Goal: Information Seeking & Learning: Check status

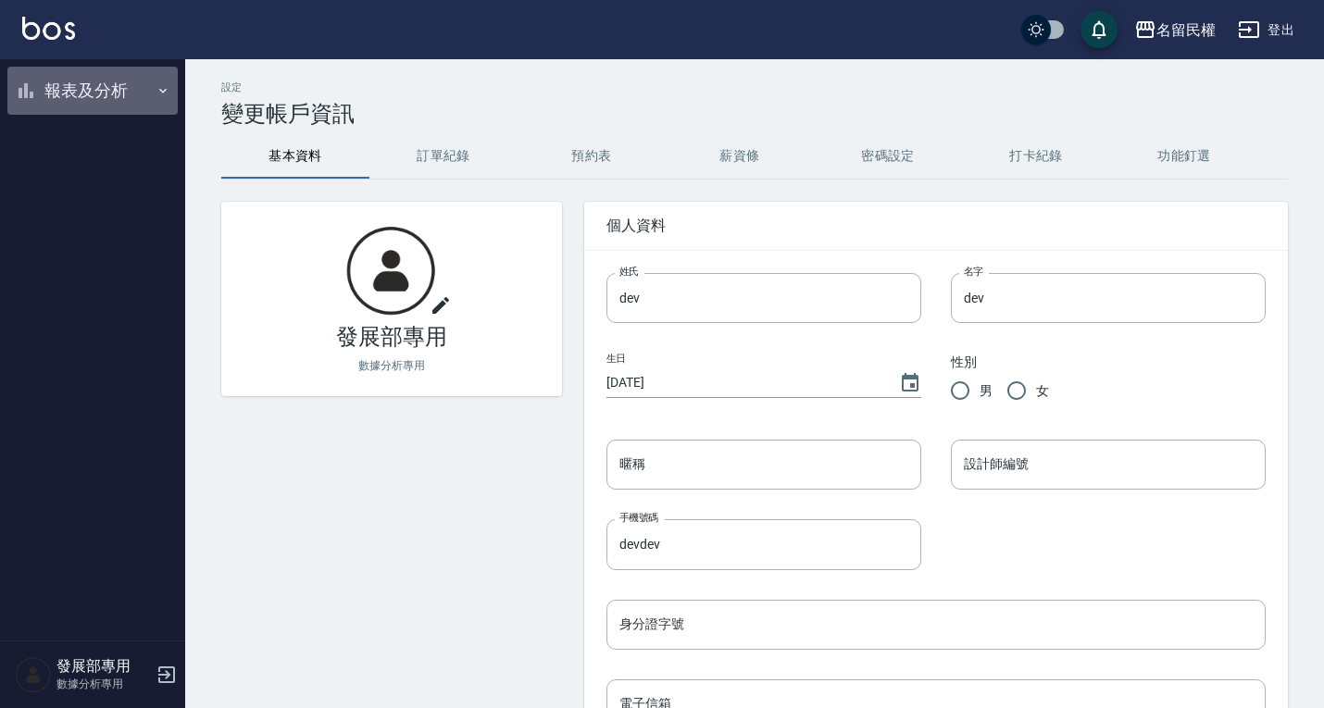
click at [110, 90] on button "報表及分析" at bounding box center [92, 91] width 170 height 48
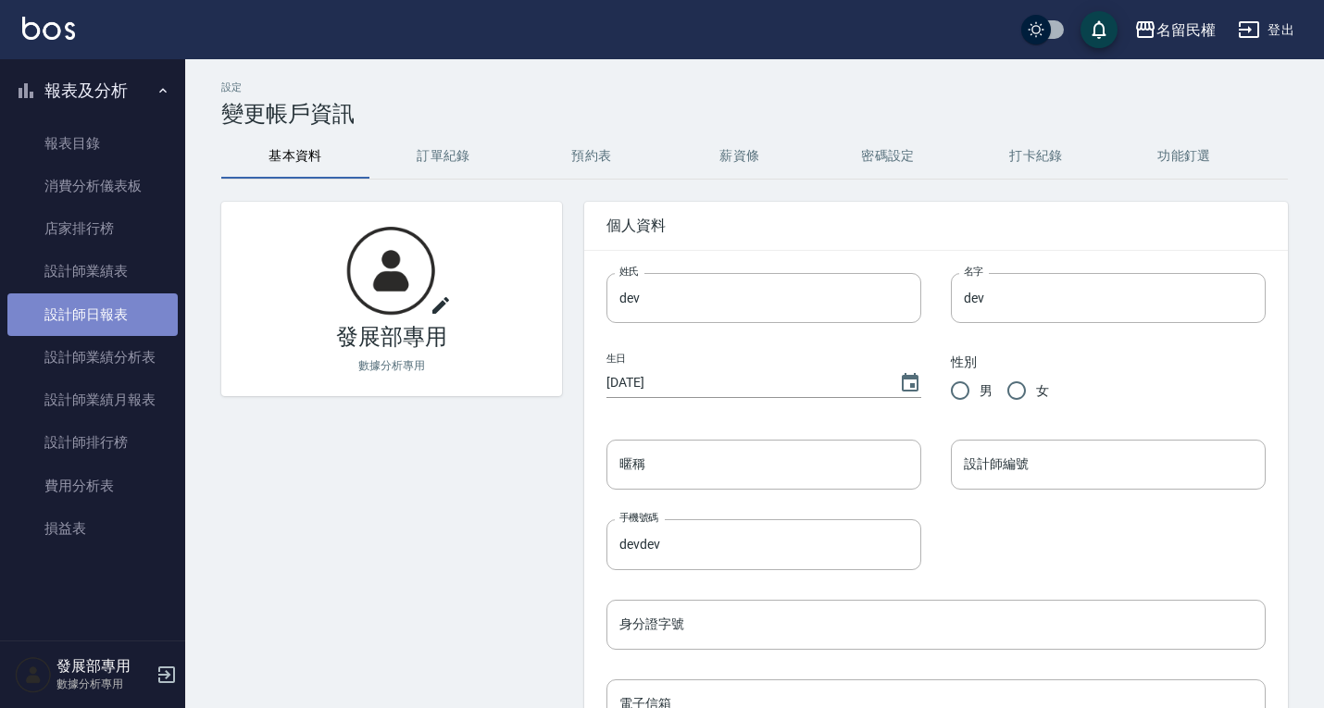
click at [117, 318] on link "設計師日報表" at bounding box center [92, 315] width 170 height 43
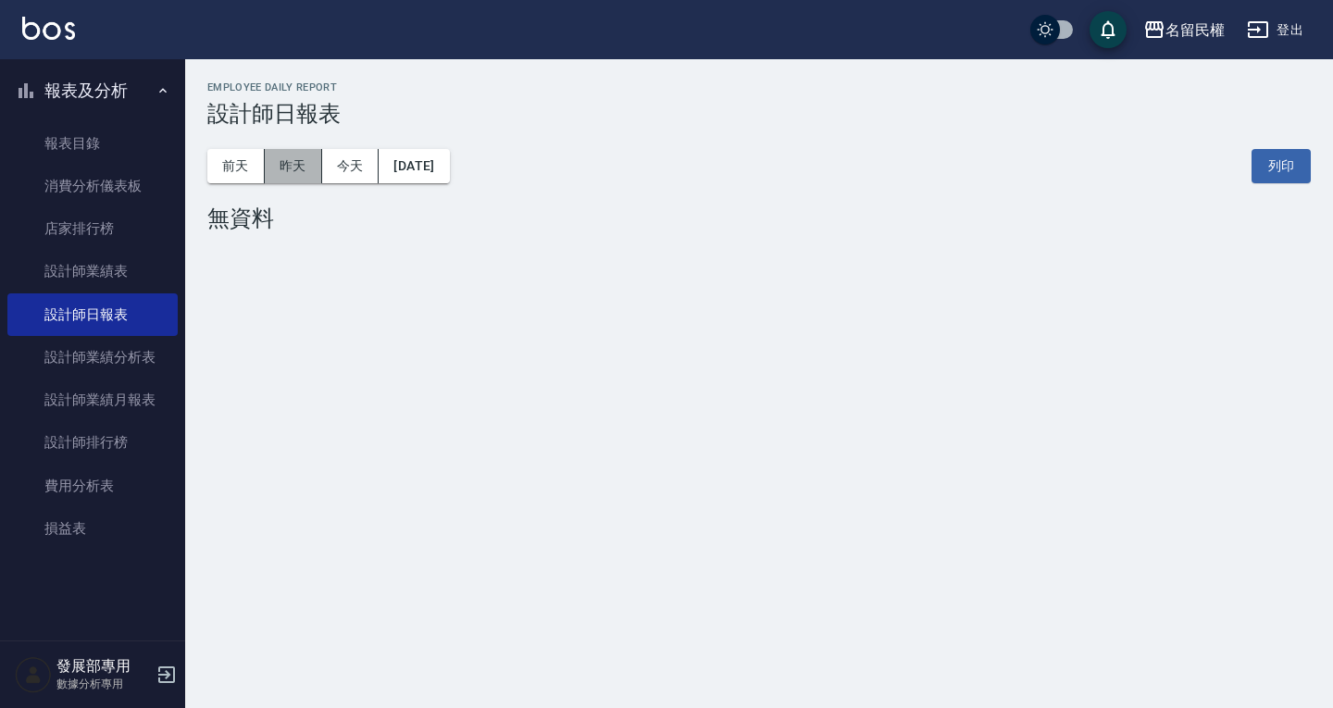
click at [289, 169] on button "昨天" at bounding box center [293, 166] width 57 height 34
click at [245, 176] on button "前天" at bounding box center [235, 166] width 57 height 34
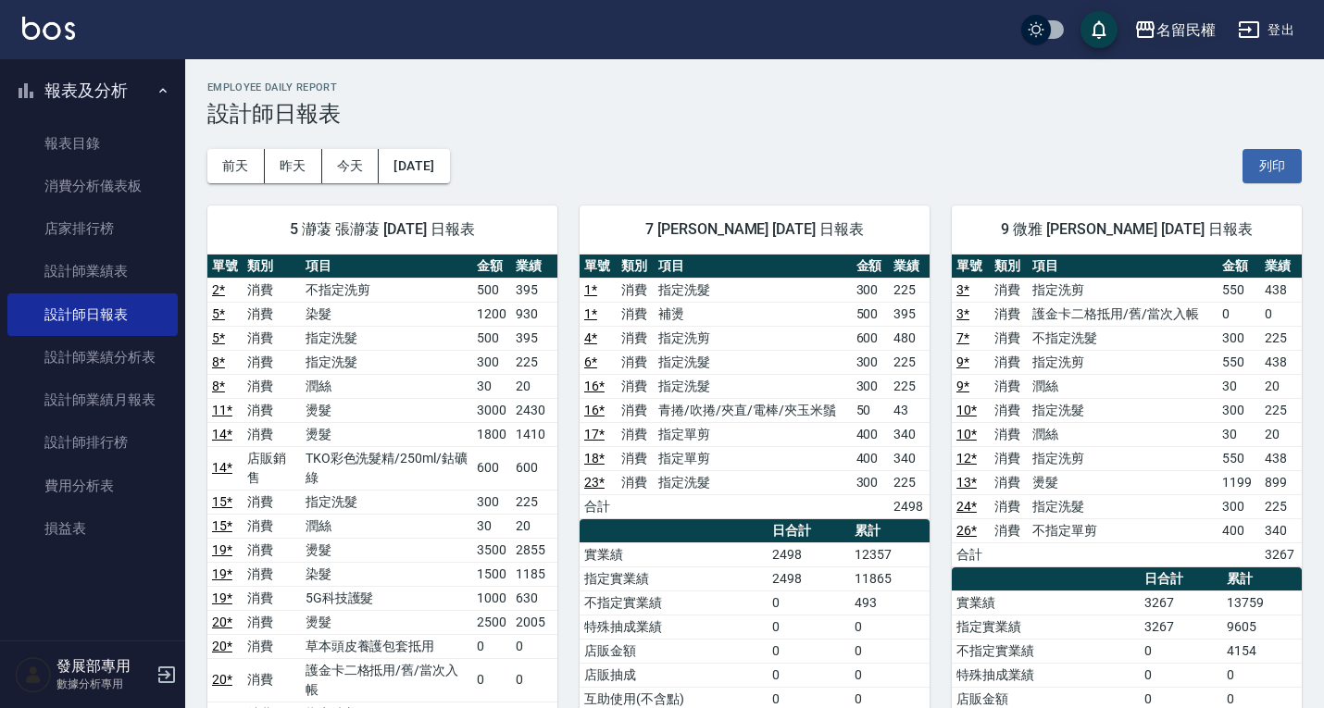
click at [1168, 20] on div "名留民權" at bounding box center [1185, 30] width 59 height 23
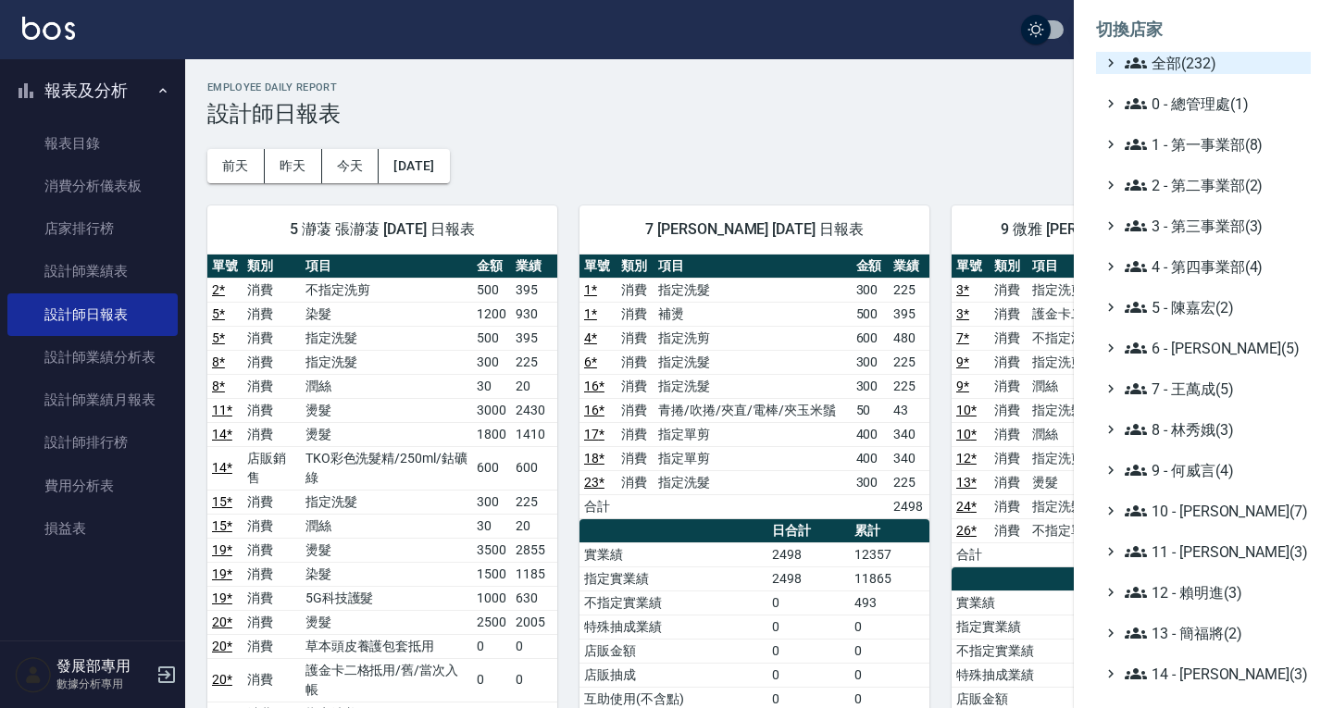
click at [1198, 69] on span "全部(232)" at bounding box center [1214, 63] width 179 height 22
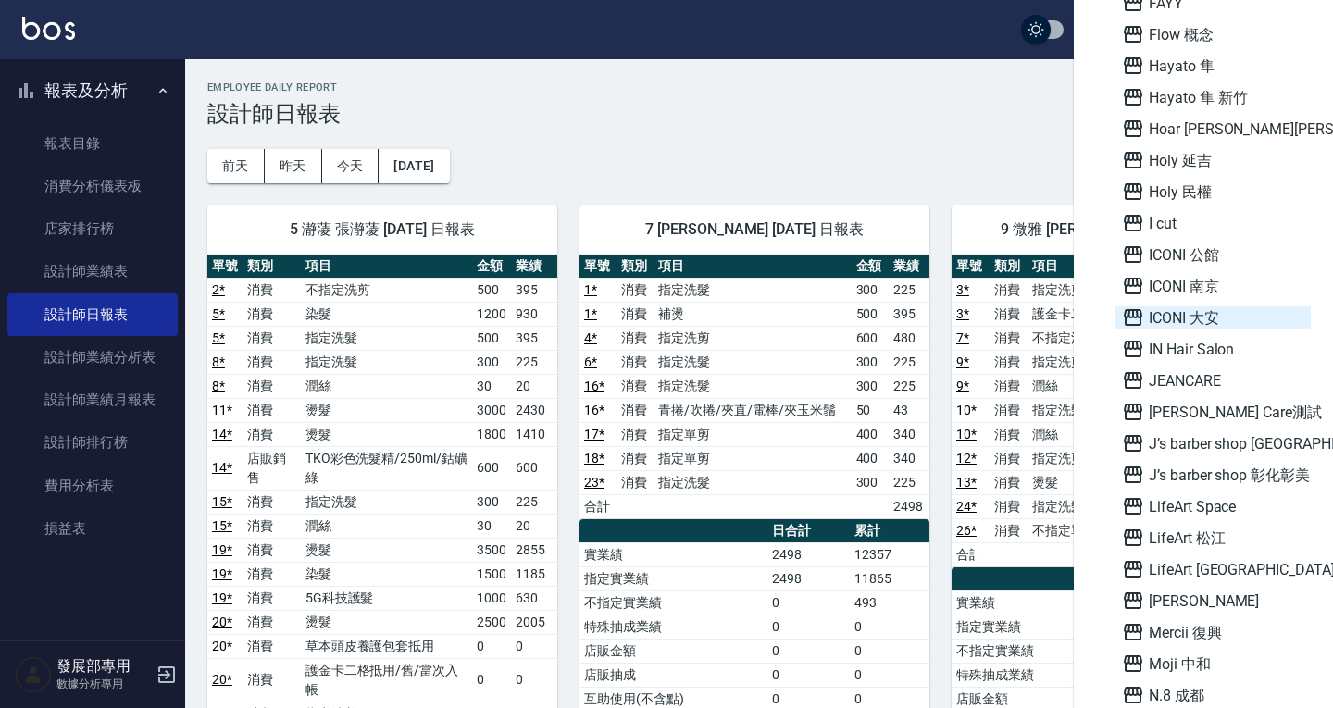
scroll to position [1689, 0]
click at [1248, 317] on span "ICONI 大安" at bounding box center [1212, 317] width 181 height 22
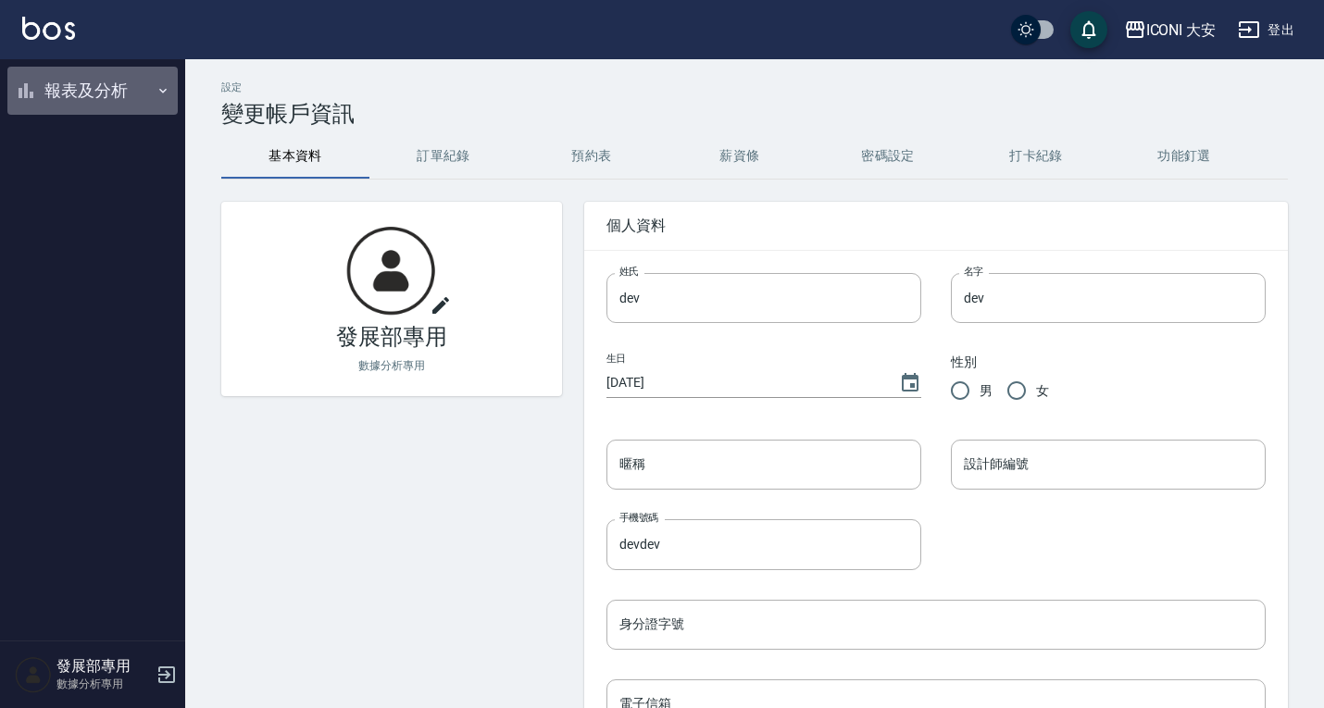
click at [96, 100] on button "報表及分析" at bounding box center [92, 91] width 170 height 48
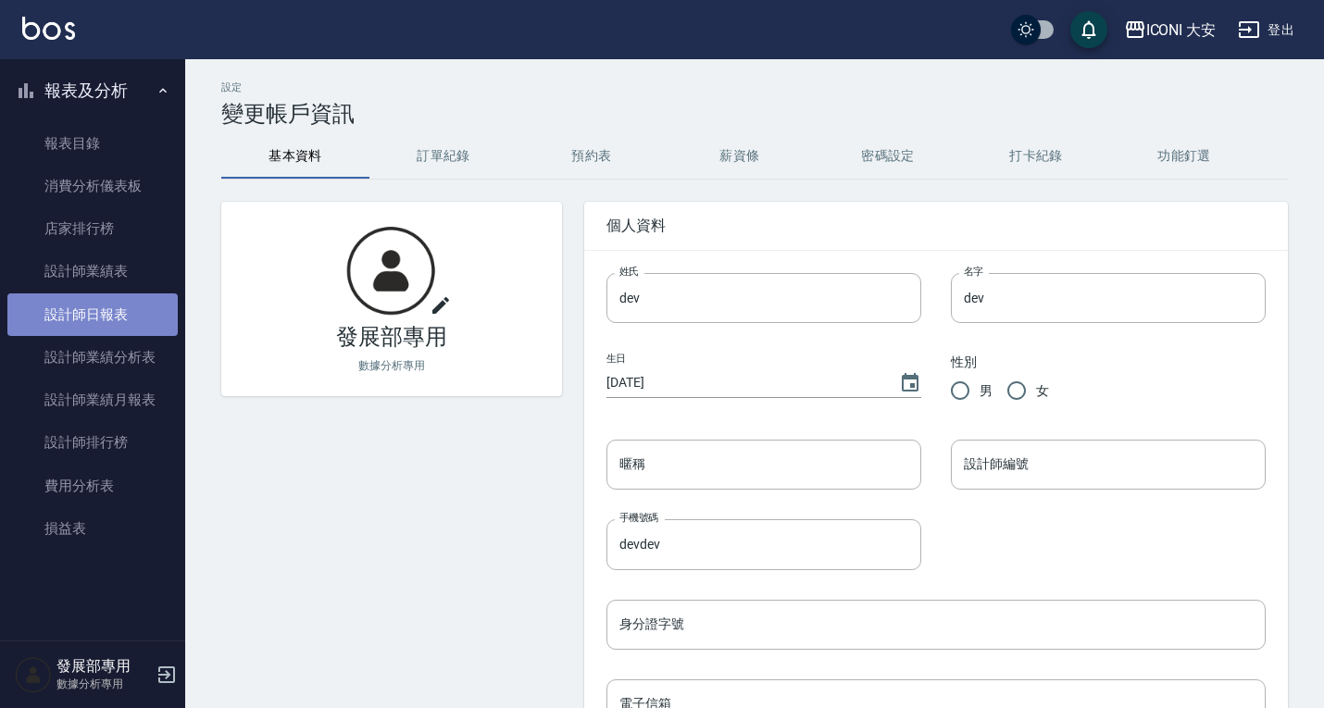
click at [126, 322] on link "設計師日報表" at bounding box center [92, 315] width 170 height 43
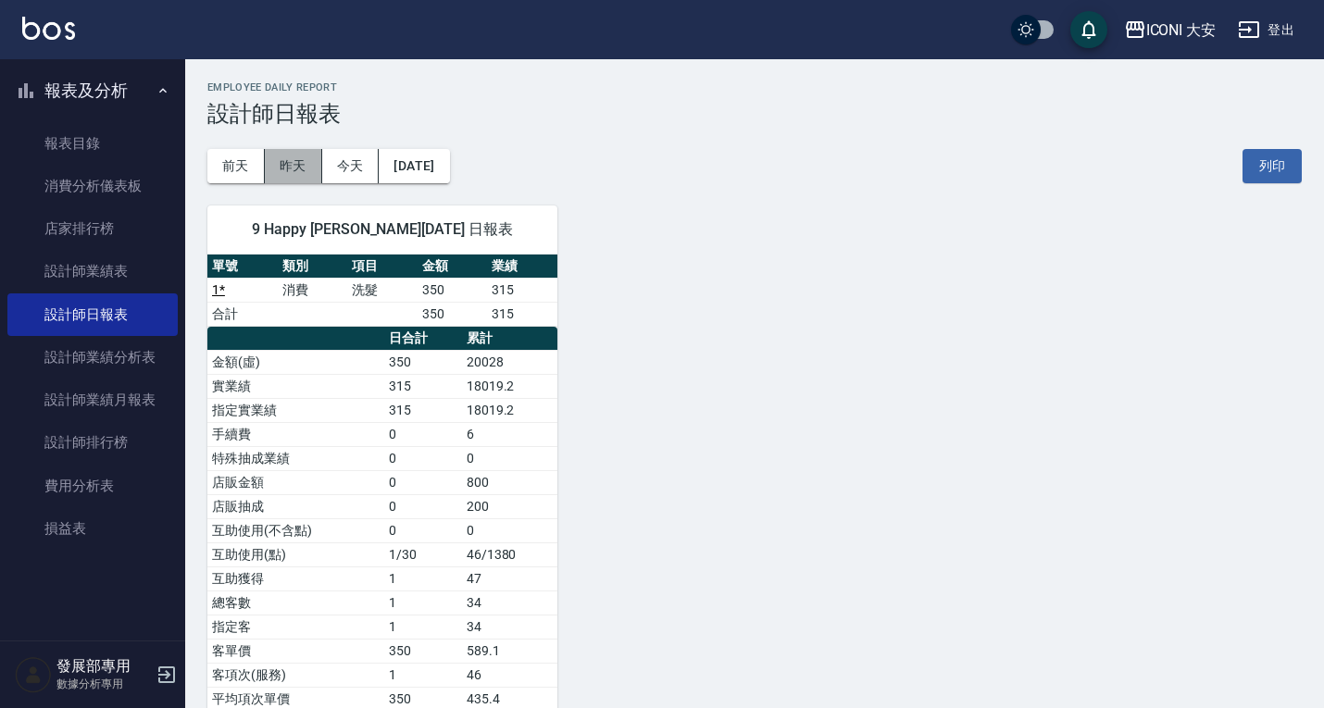
click at [298, 157] on button "昨天" at bounding box center [293, 166] width 57 height 34
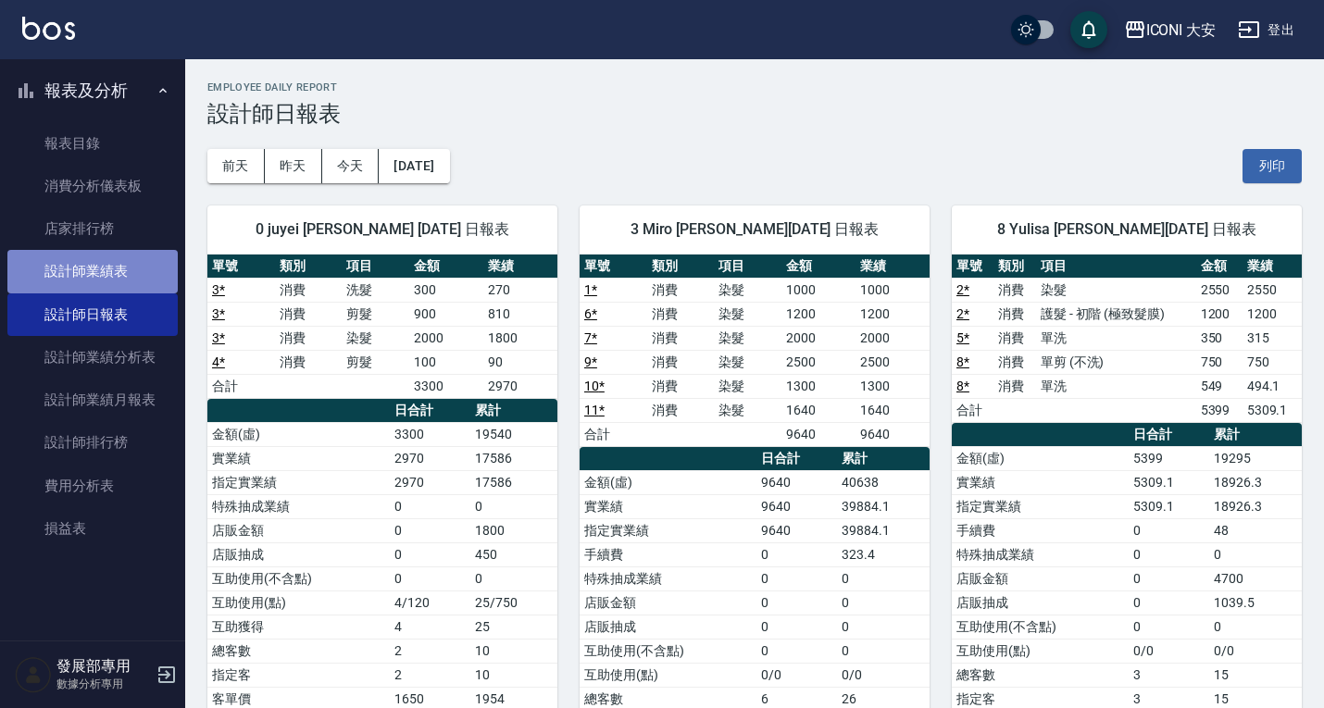
click at [150, 278] on link "設計師業績表" at bounding box center [92, 271] width 170 height 43
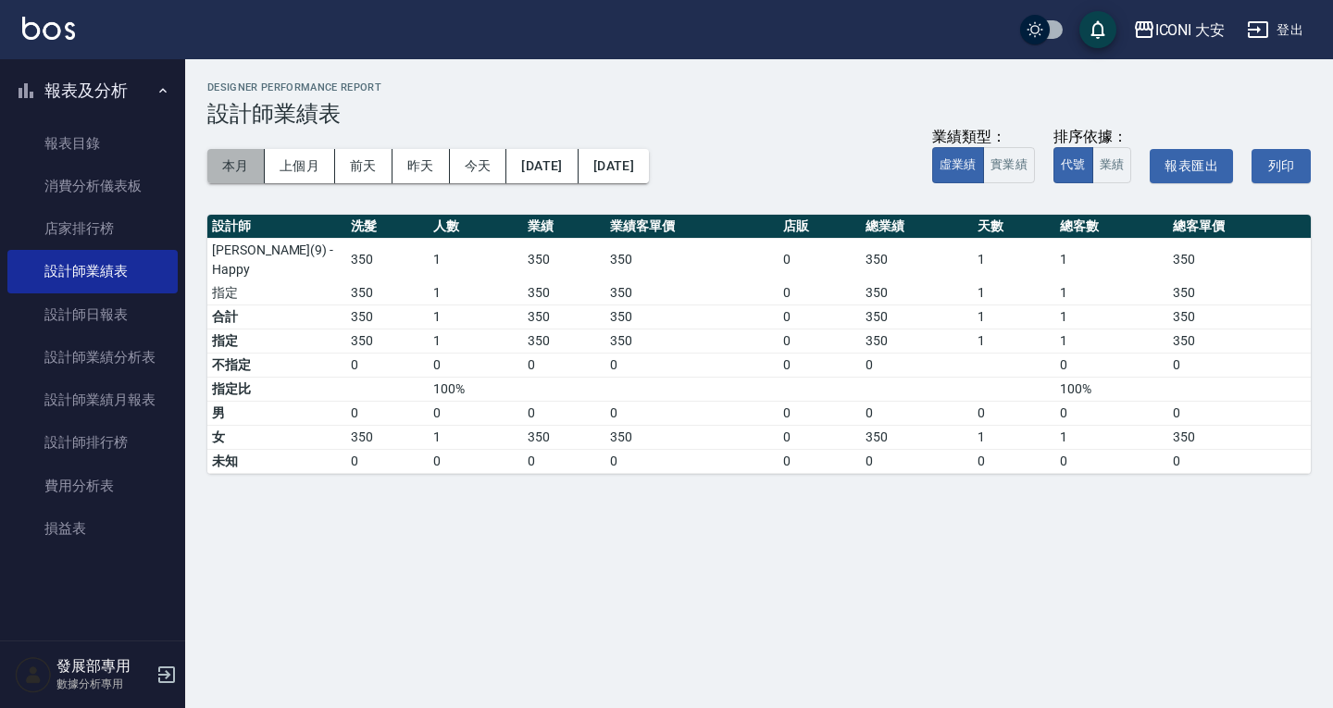
click at [242, 180] on button "本月" at bounding box center [235, 166] width 57 height 34
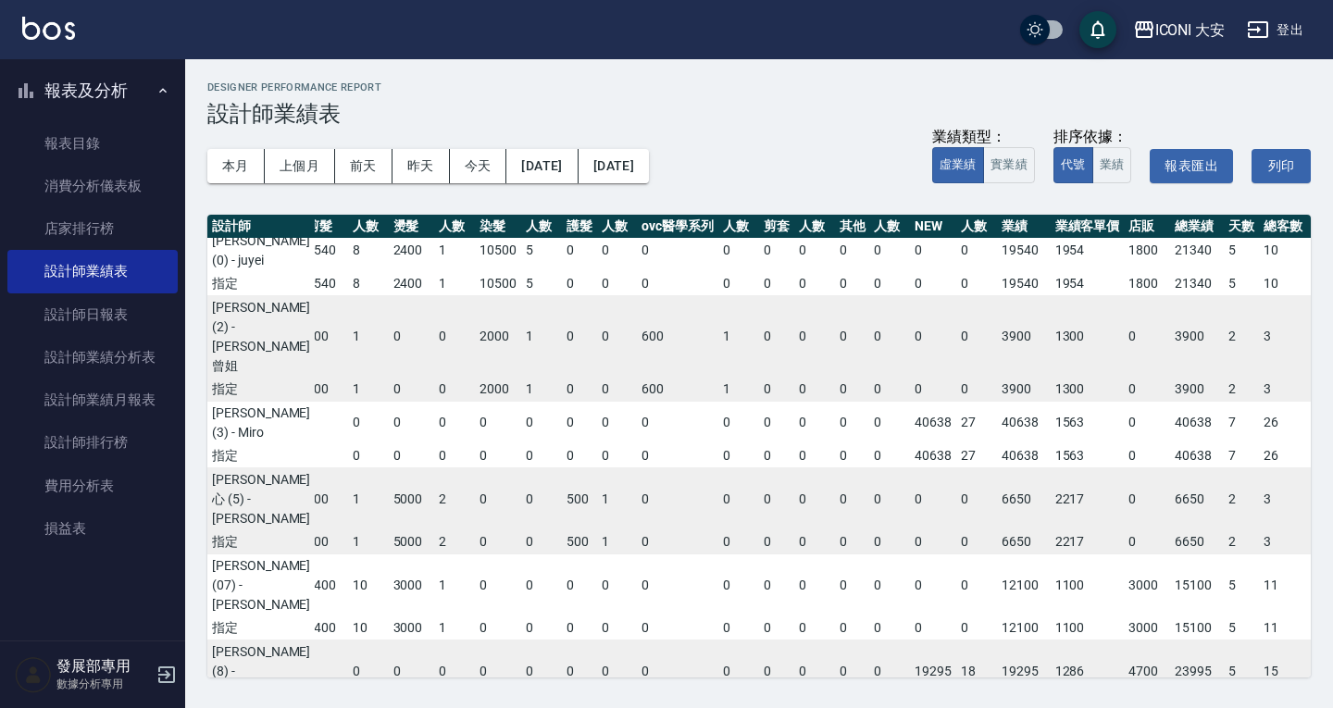
scroll to position [0, 100]
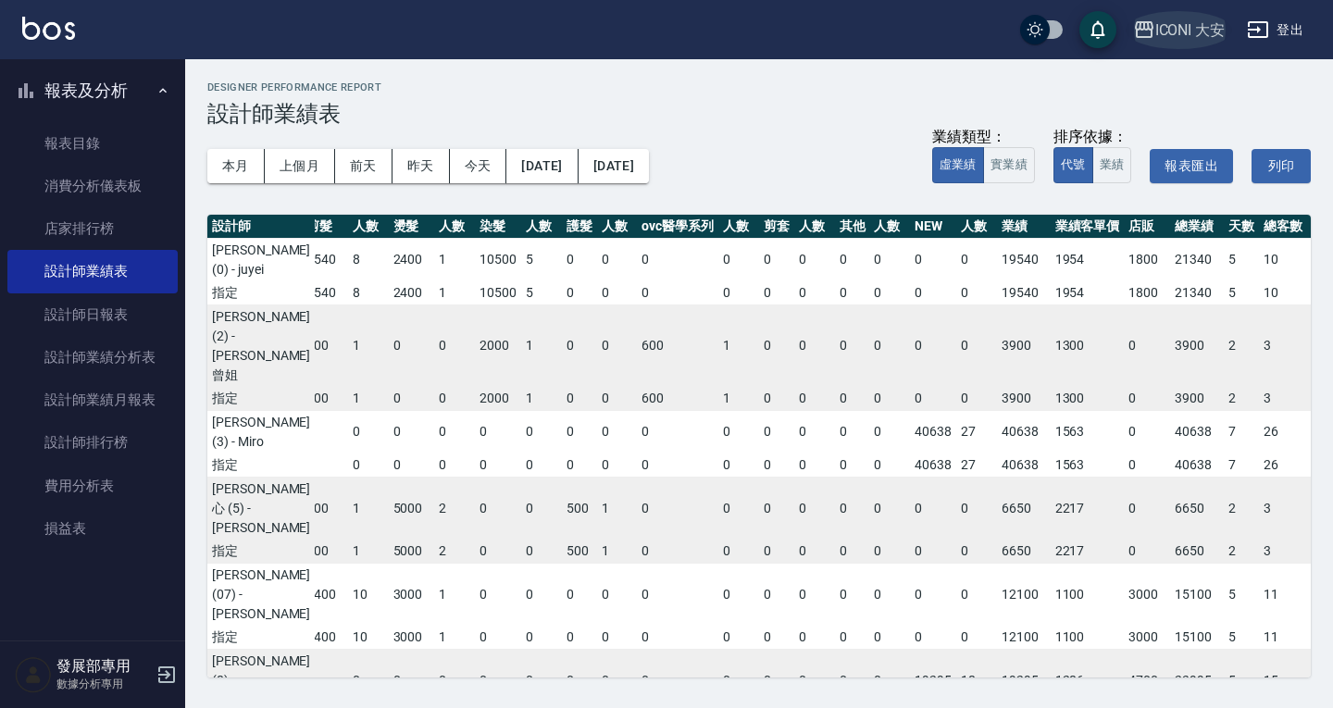
click at [1148, 19] on icon "button" at bounding box center [1144, 30] width 22 height 22
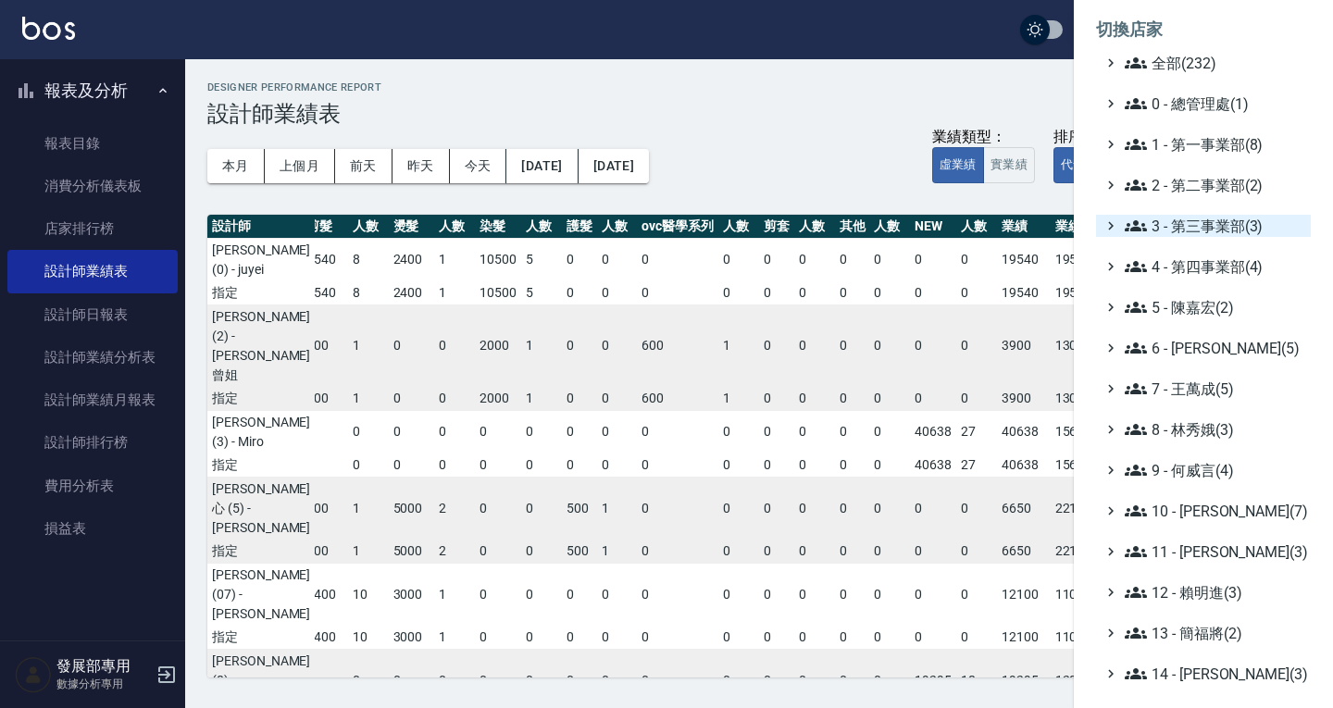
click at [1214, 227] on span "3 - 第三事業部(3)" at bounding box center [1214, 226] width 179 height 22
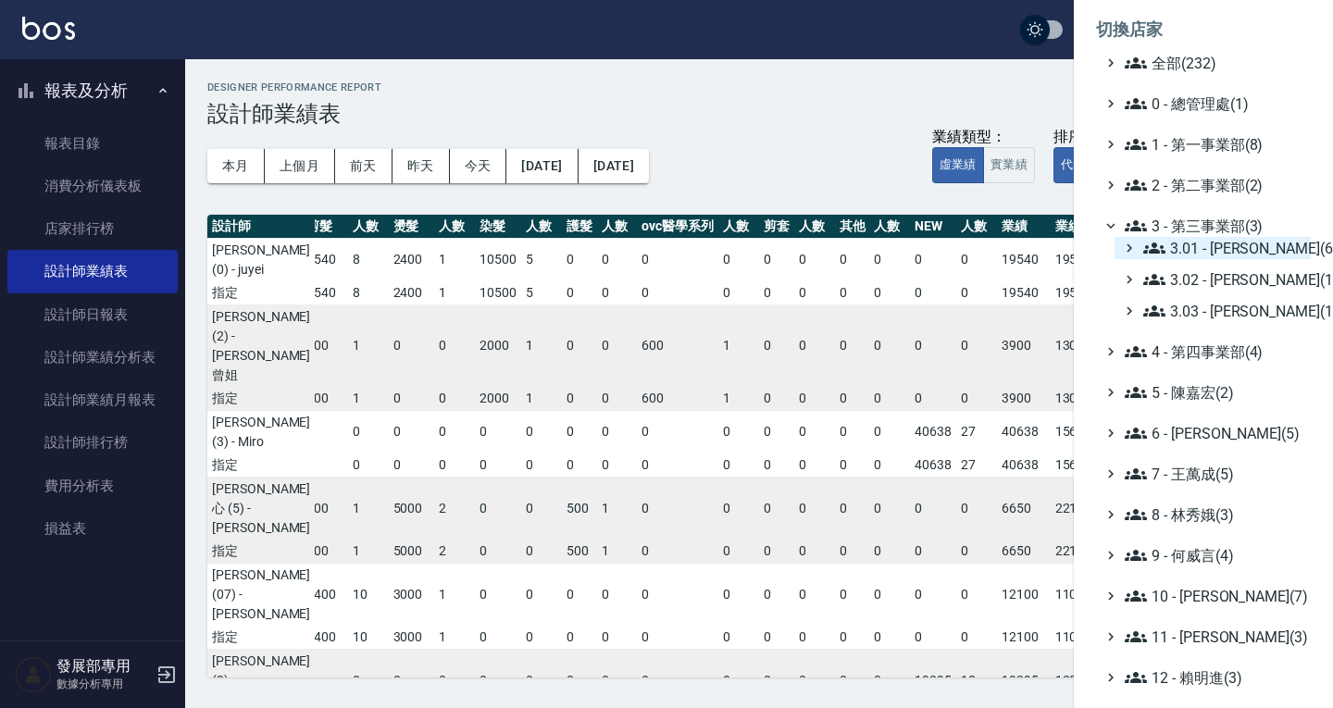
click at [1212, 250] on span "3.01 - 蔡承翰(6)" at bounding box center [1223, 248] width 160 height 22
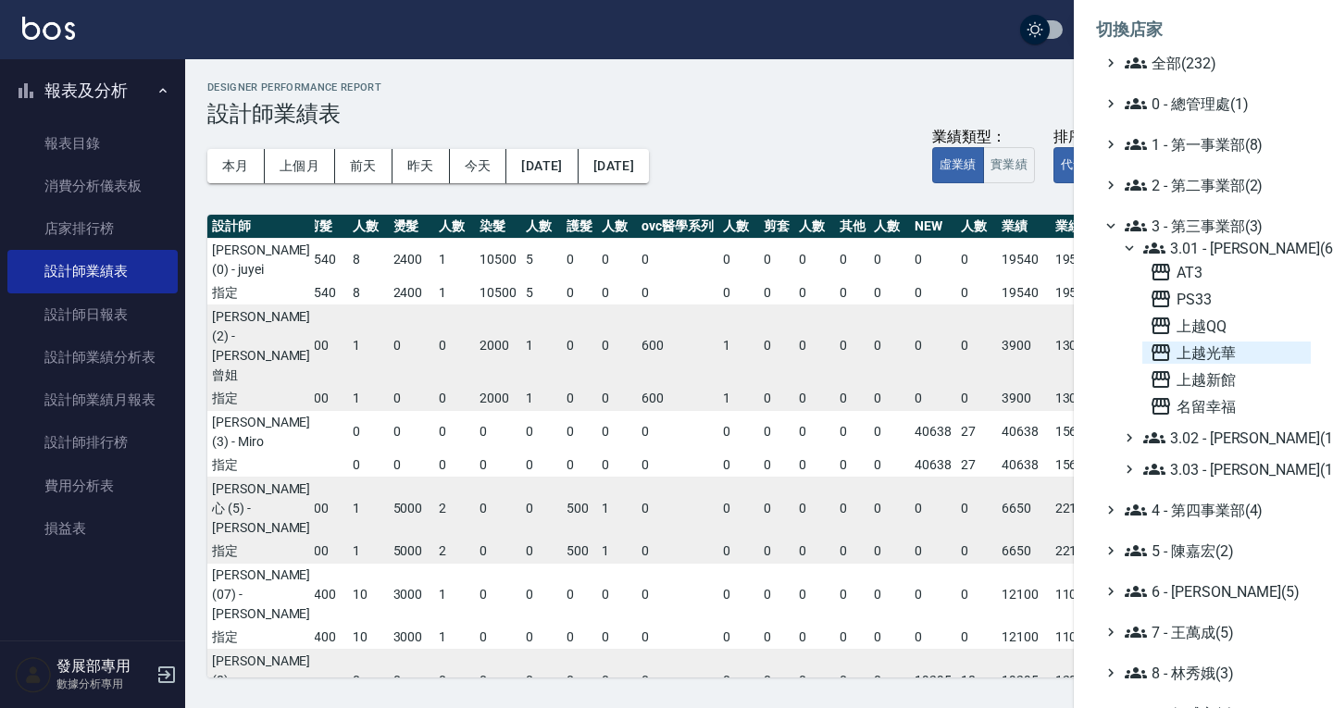
click at [1211, 348] on span "上越光華" at bounding box center [1227, 353] width 154 height 22
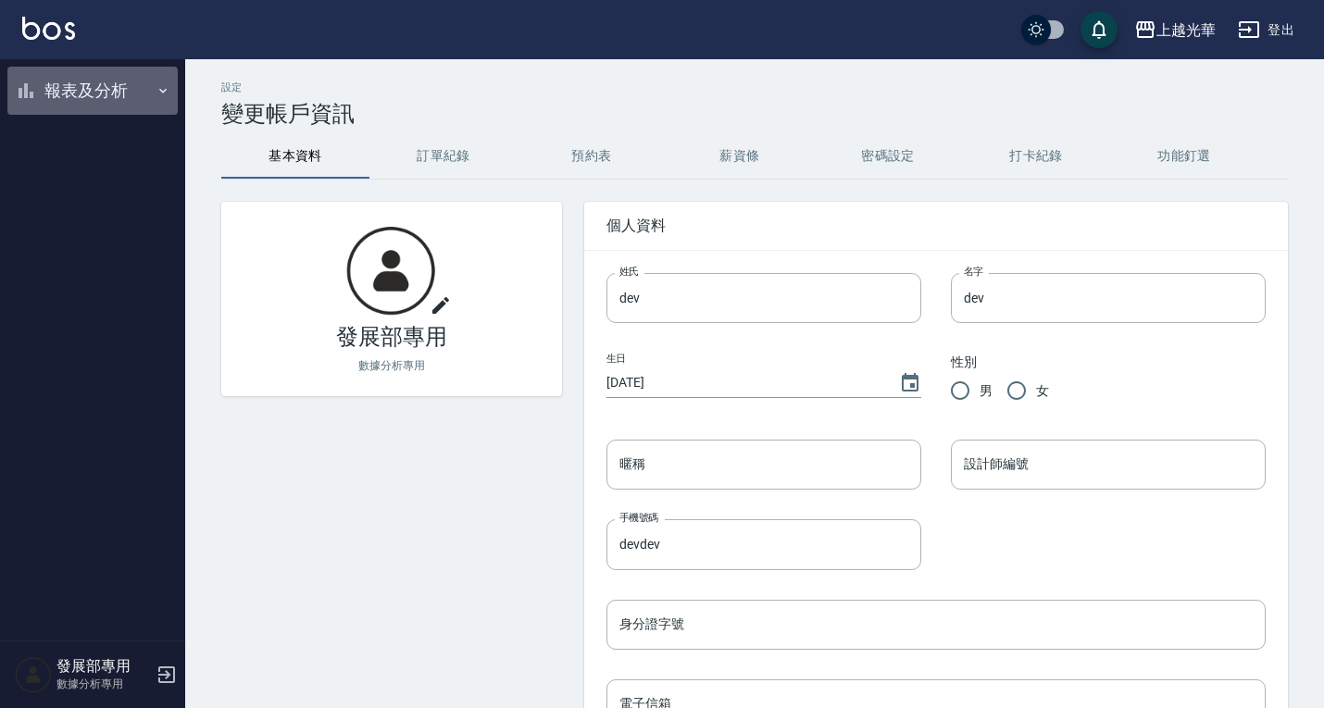
click at [128, 86] on button "報表及分析" at bounding box center [92, 91] width 170 height 48
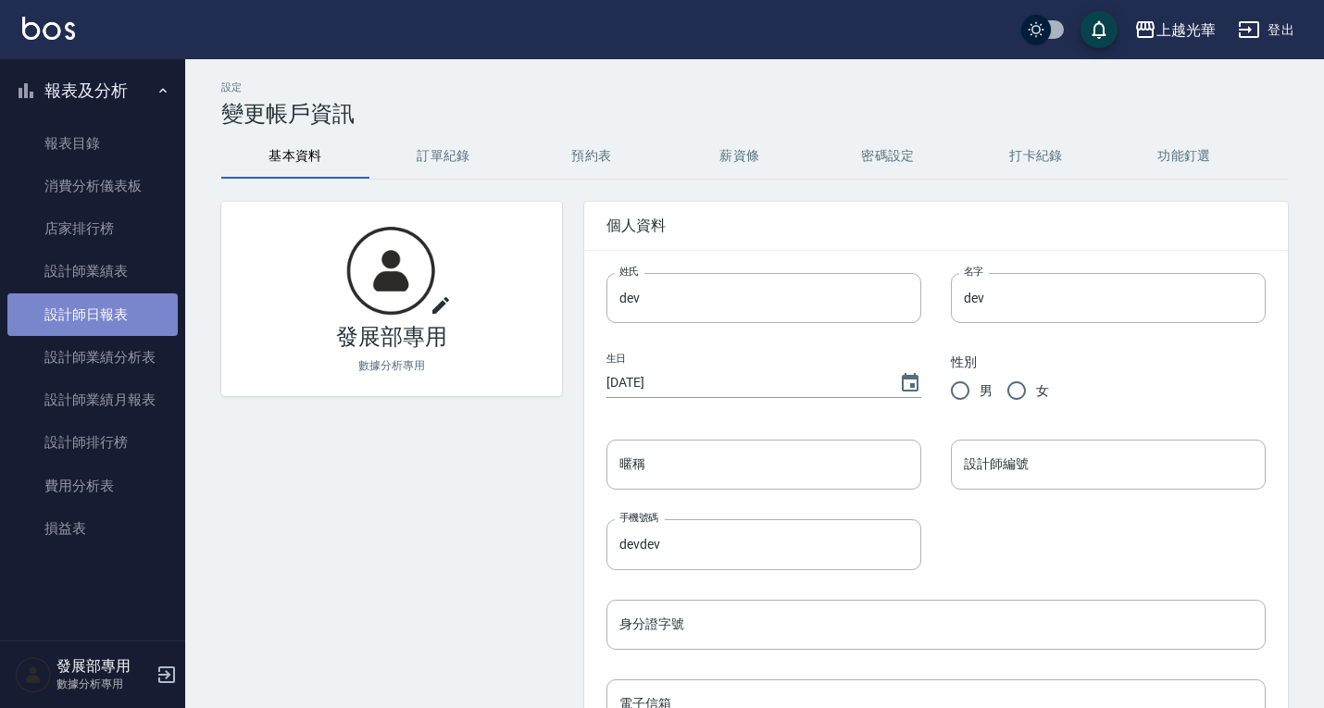
click at [121, 296] on link "設計師日報表" at bounding box center [92, 315] width 170 height 43
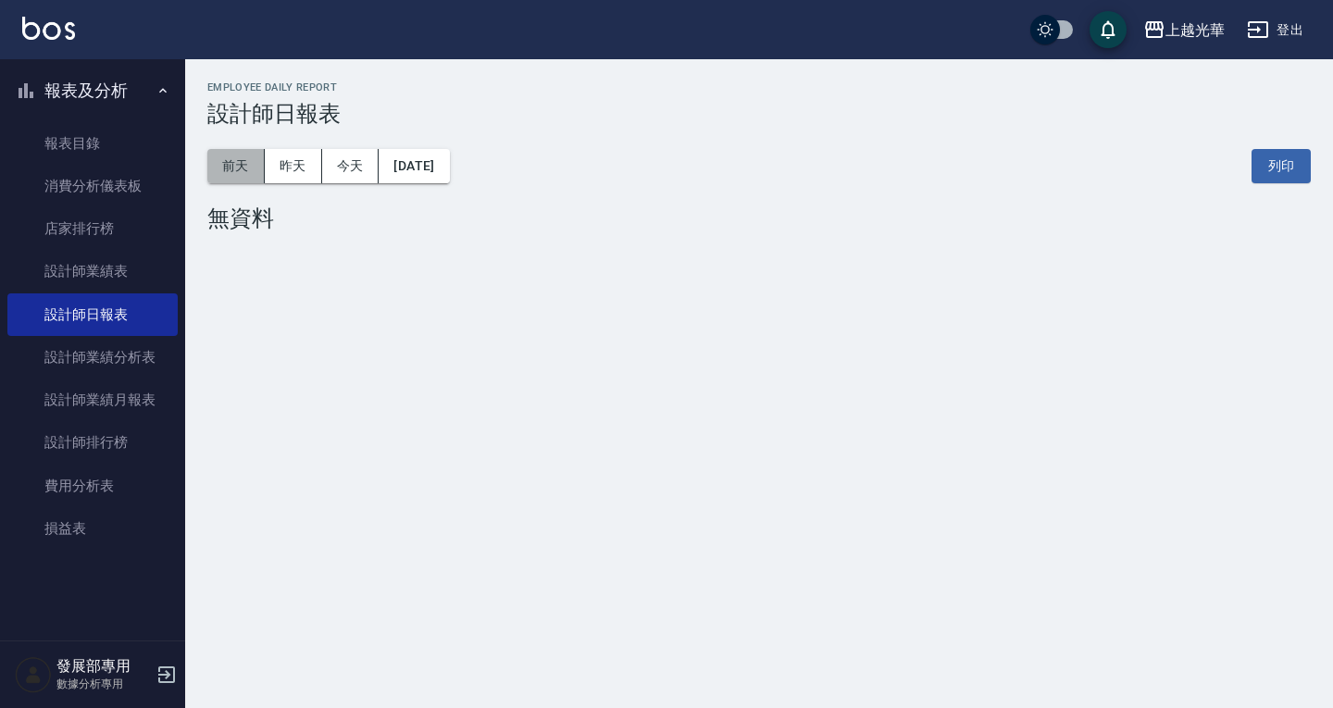
click at [245, 168] on button "前天" at bounding box center [235, 166] width 57 height 34
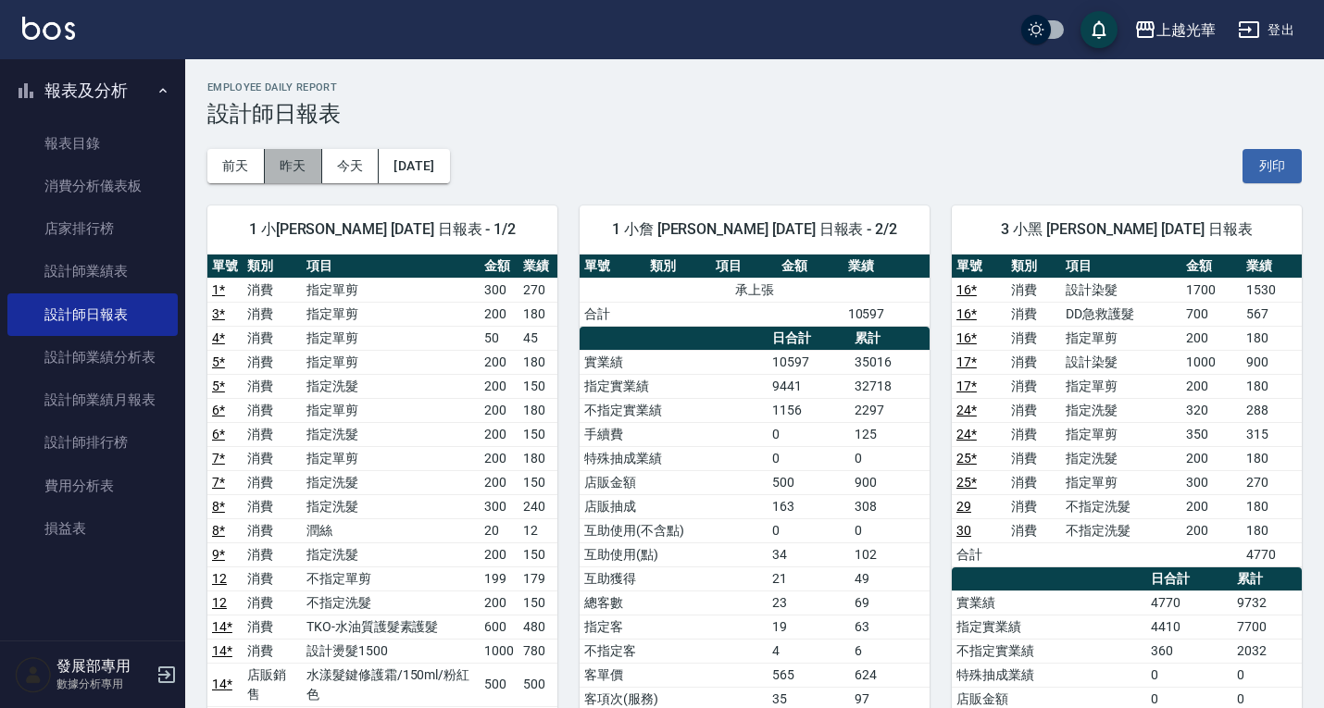
click at [309, 176] on button "昨天" at bounding box center [293, 166] width 57 height 34
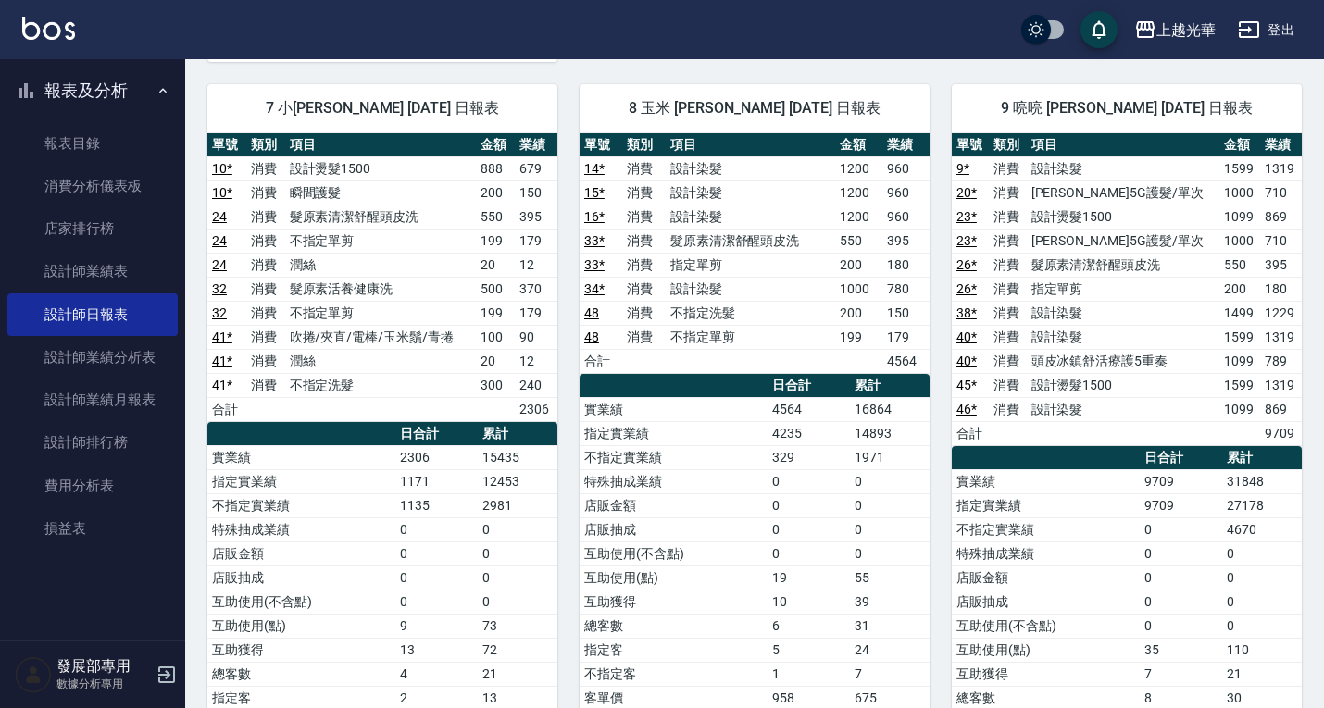
scroll to position [1341, 0]
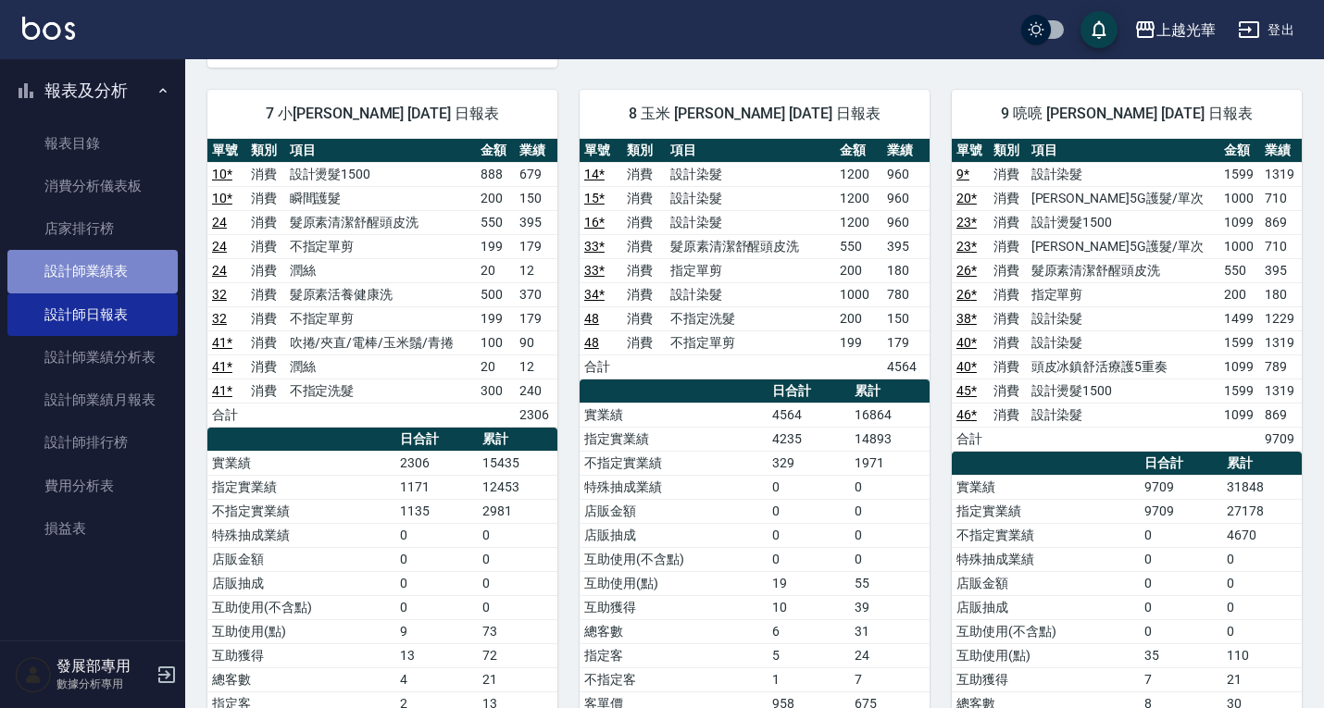
click at [91, 282] on link "設計師業績表" at bounding box center [92, 271] width 170 height 43
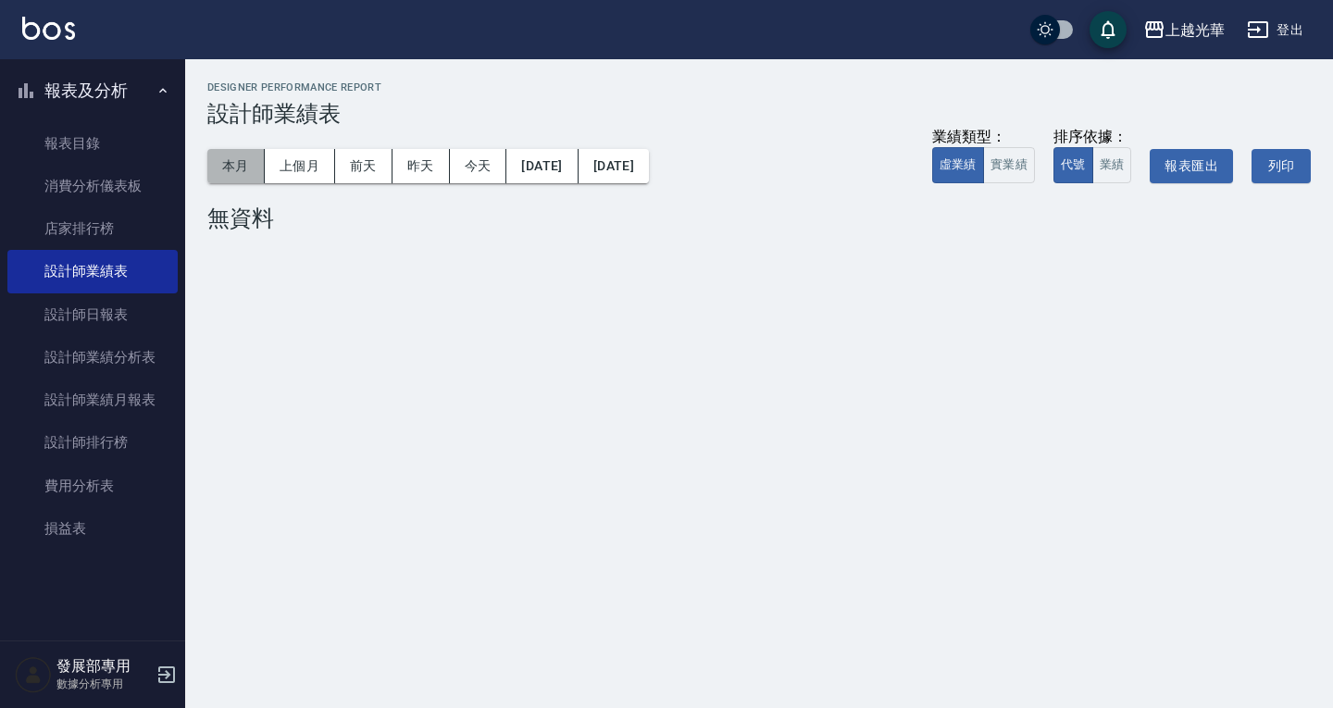
click at [233, 167] on button "本月" at bounding box center [235, 166] width 57 height 34
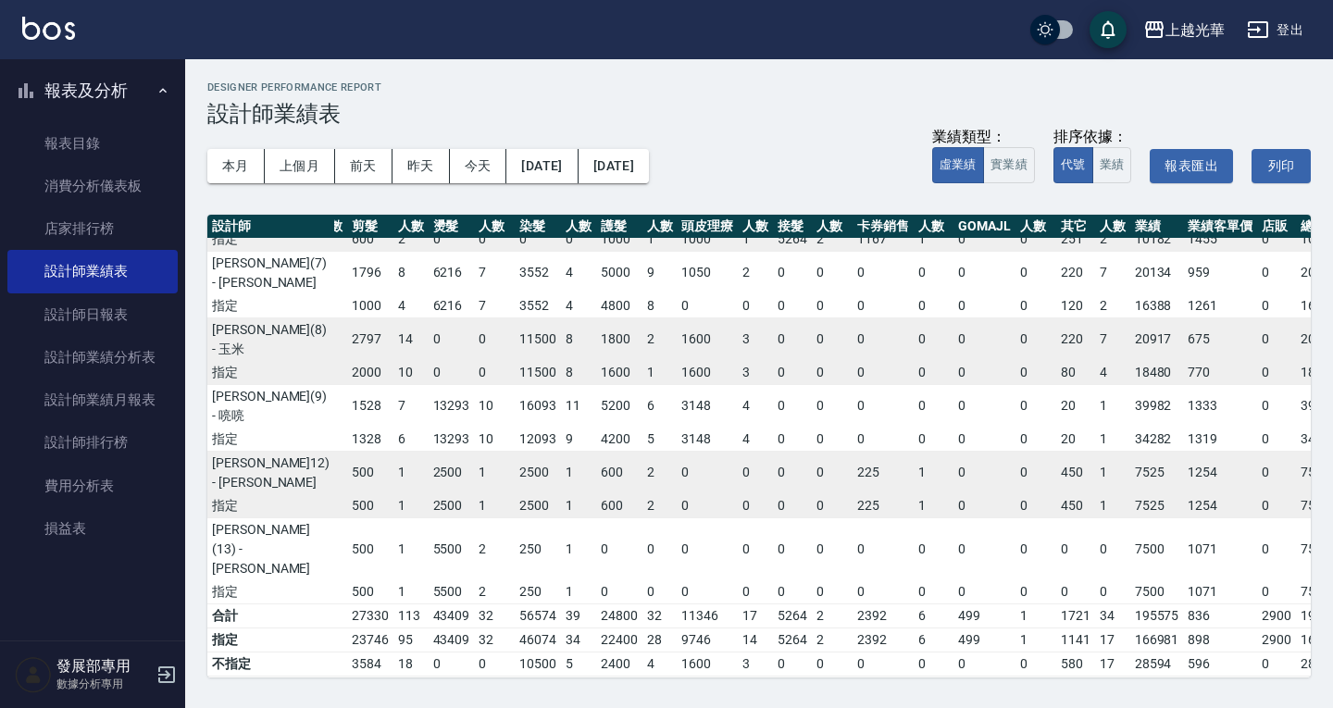
scroll to position [254, 174]
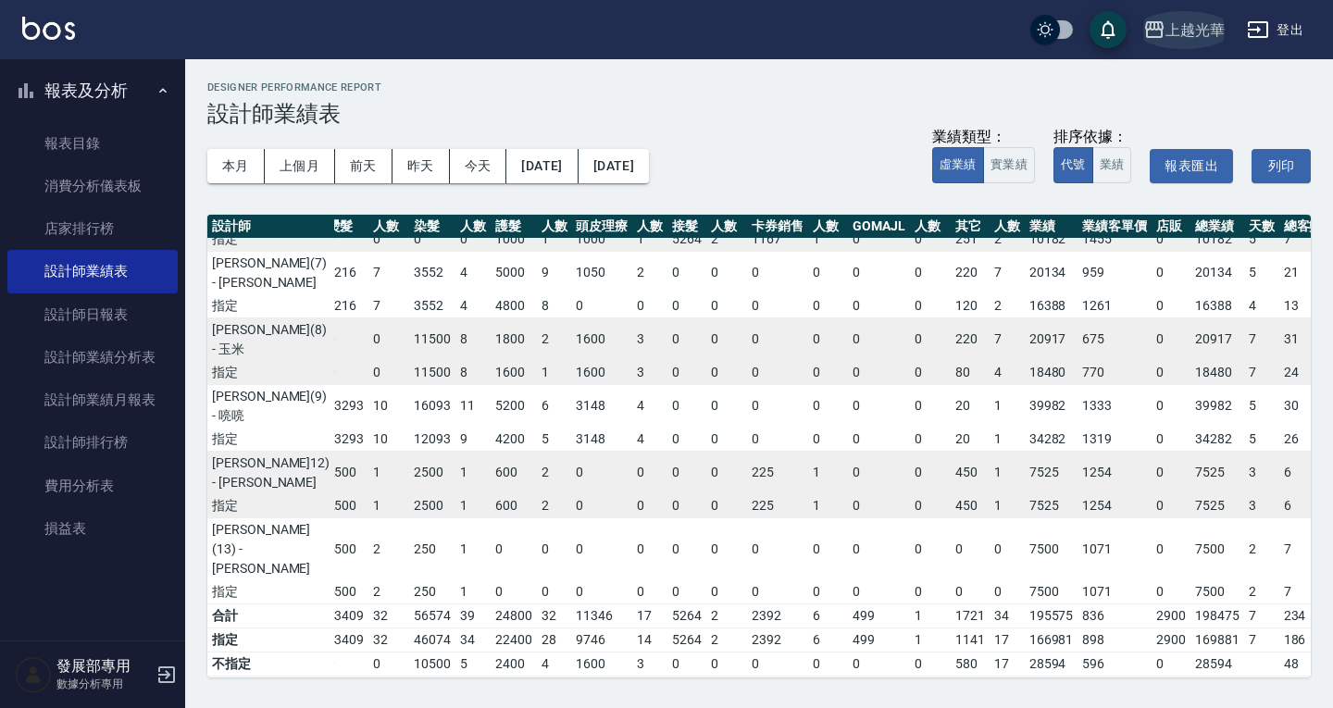
click at [1206, 13] on button "上越光華" at bounding box center [1184, 30] width 96 height 38
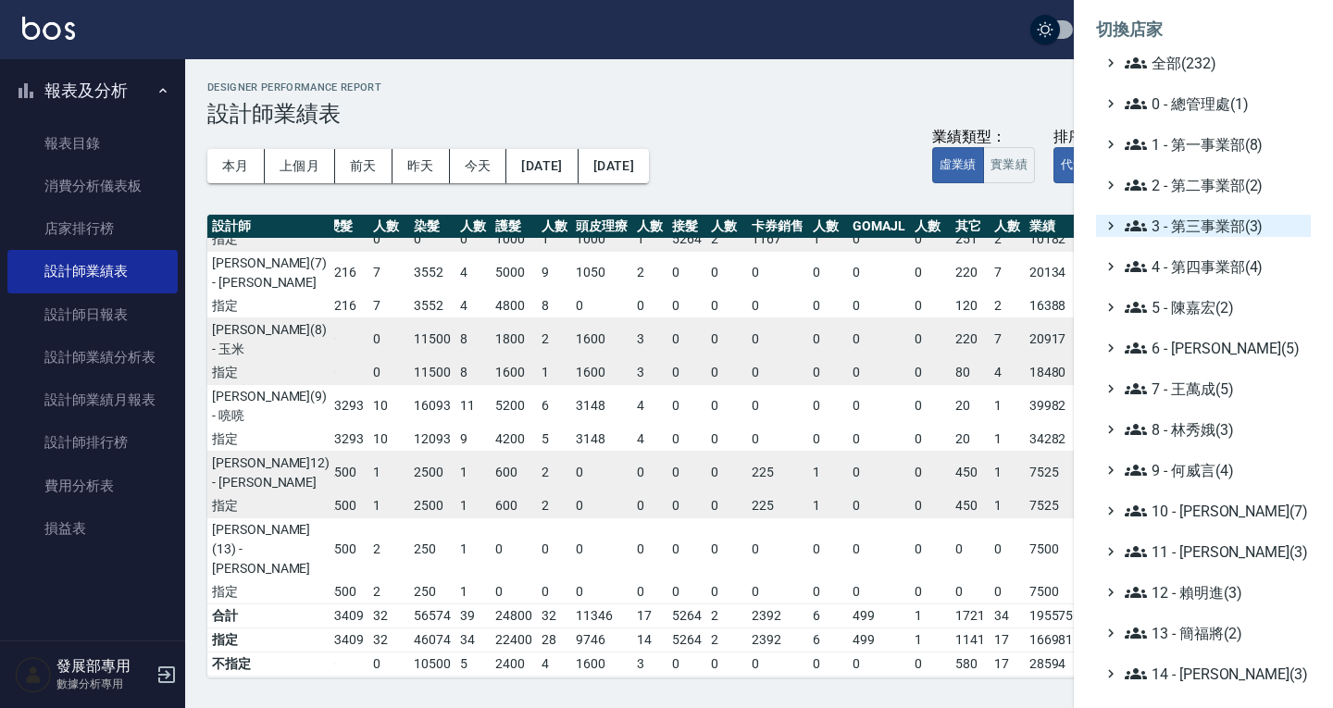
click at [1195, 229] on span "3 - 第三事業部(3)" at bounding box center [1214, 226] width 179 height 22
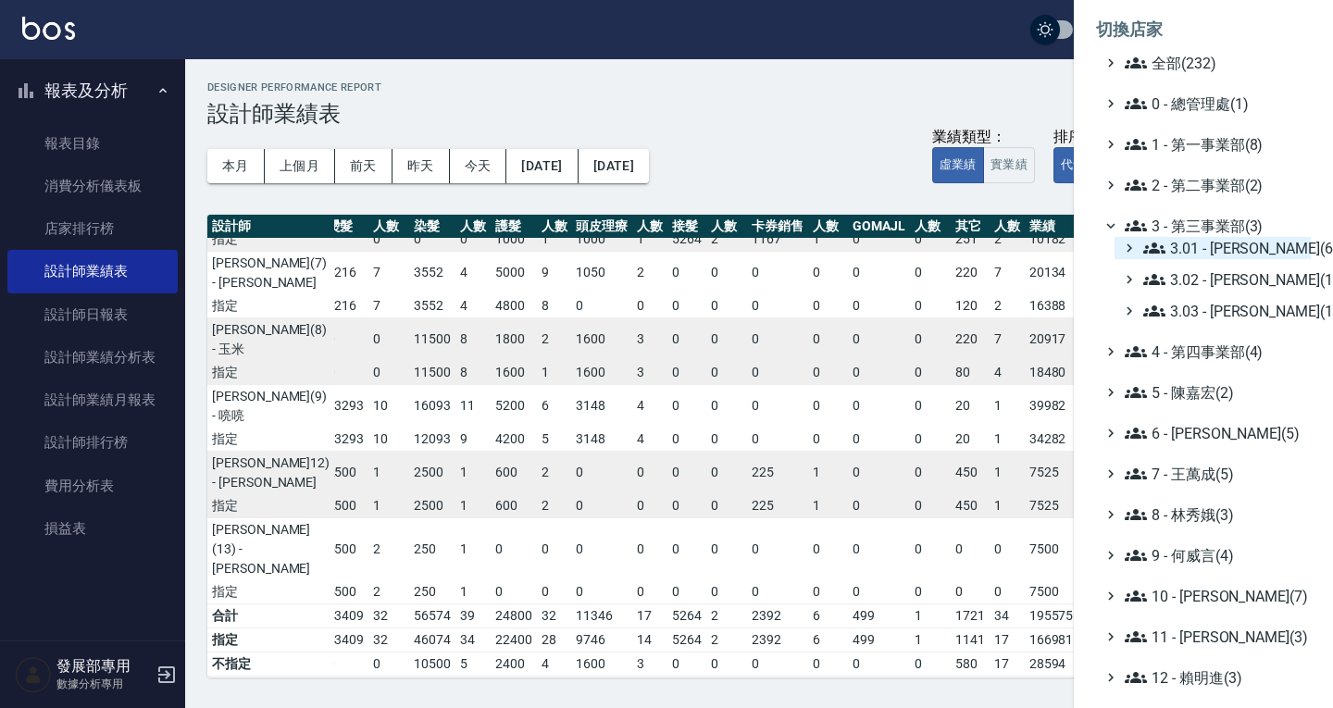
click at [1193, 242] on span "3.01 - 蔡承翰(6)" at bounding box center [1223, 248] width 160 height 22
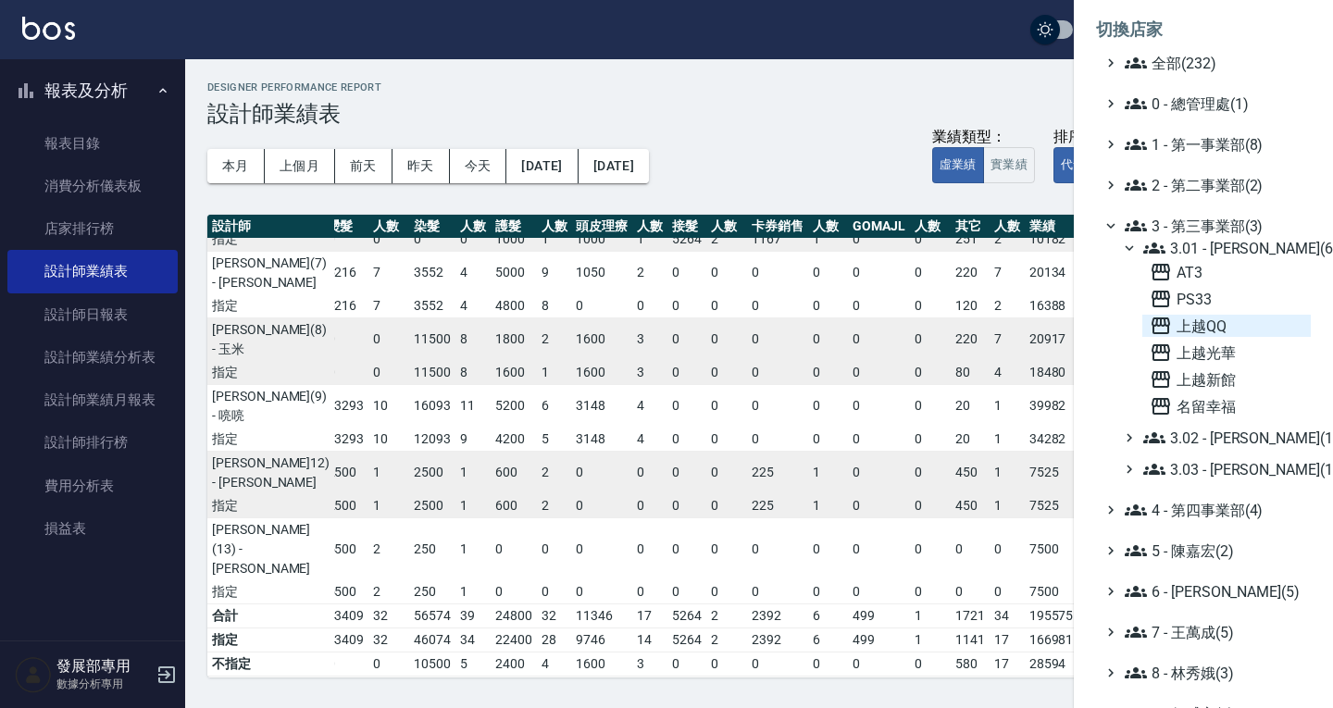
click at [1200, 326] on span "上越QQ" at bounding box center [1227, 326] width 154 height 22
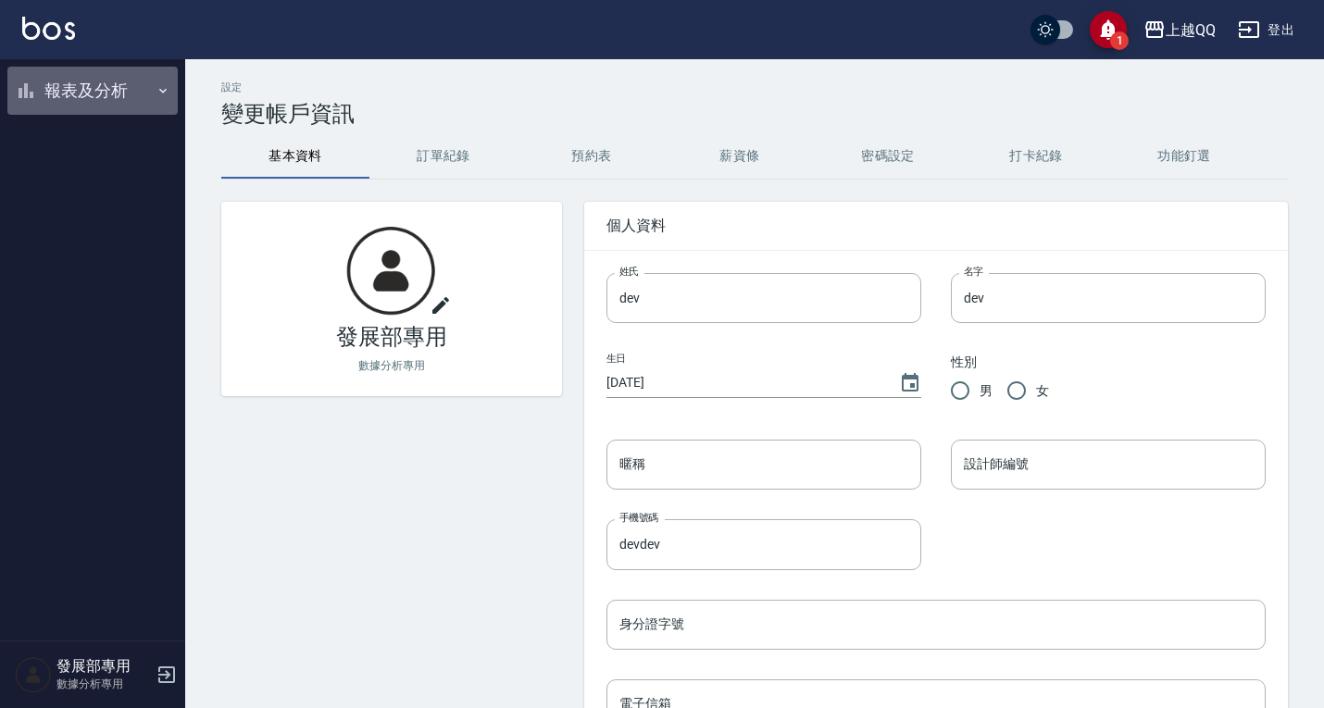
click at [93, 106] on button "報表及分析" at bounding box center [92, 91] width 170 height 48
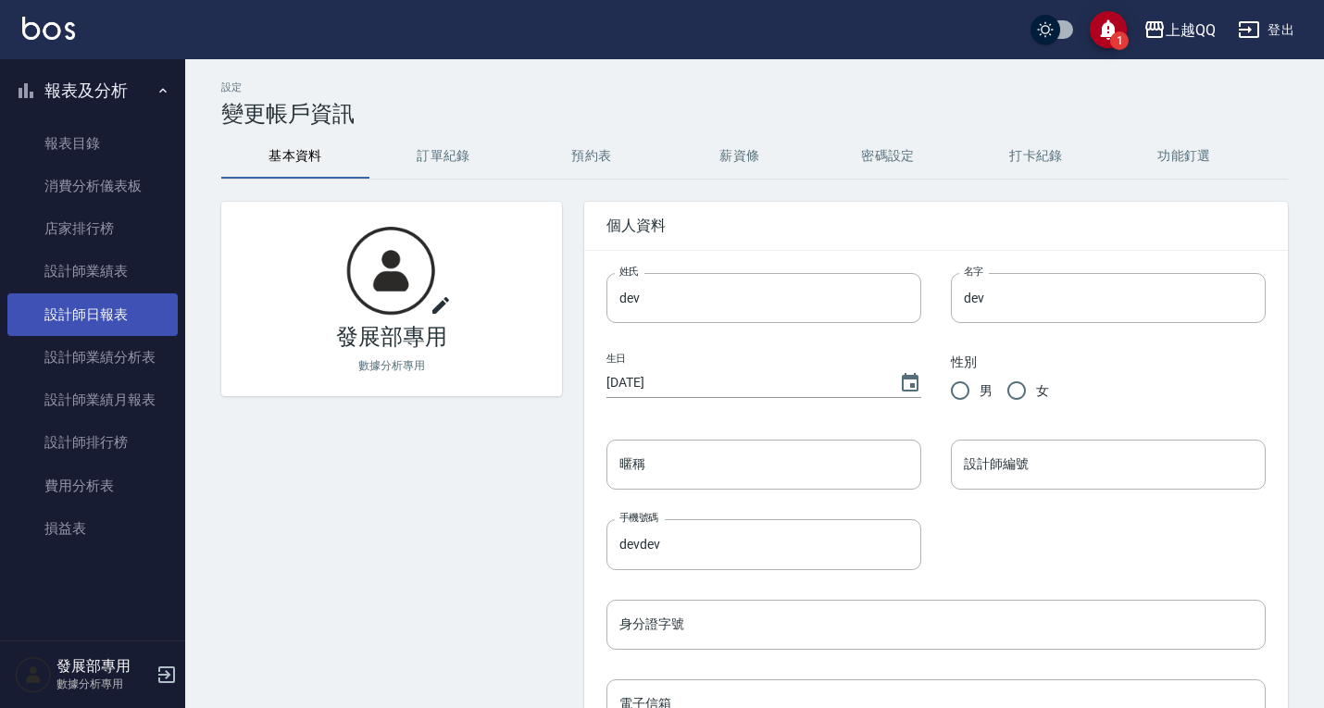
click at [97, 331] on link "設計師日報表" at bounding box center [92, 315] width 170 height 43
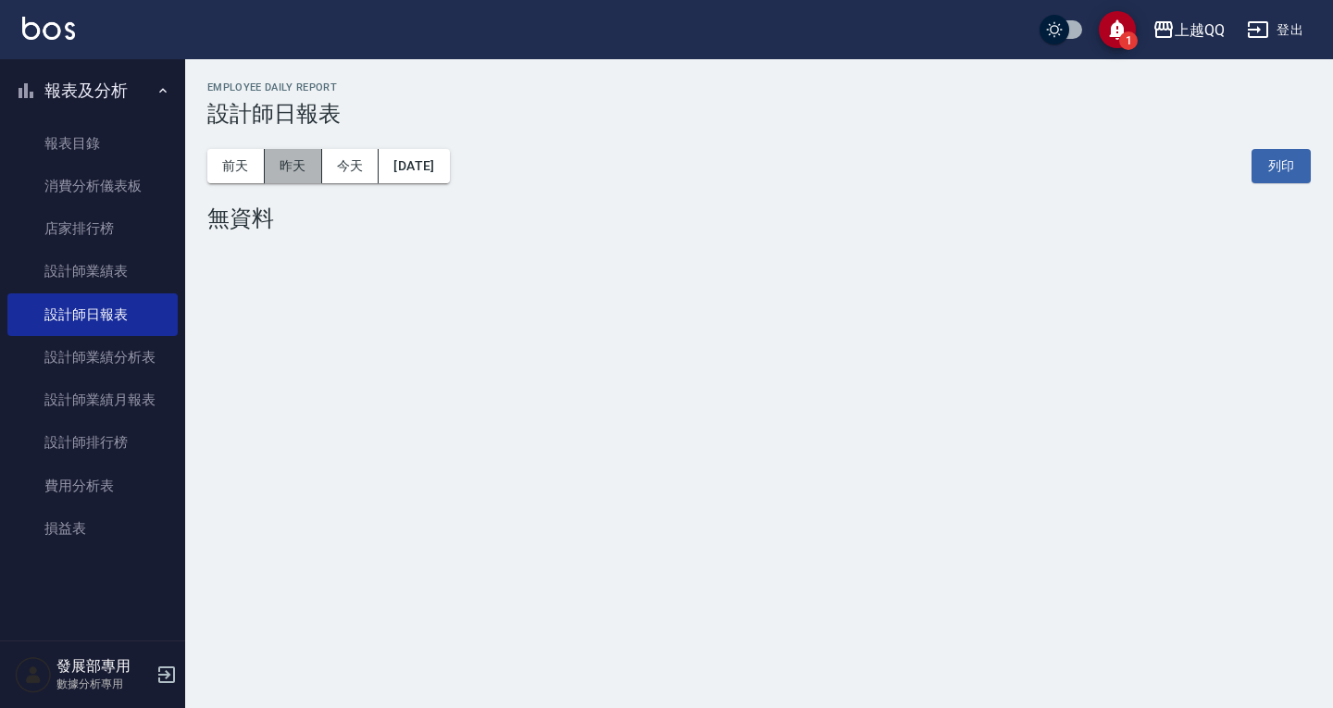
click at [292, 163] on button "昨天" at bounding box center [293, 166] width 57 height 34
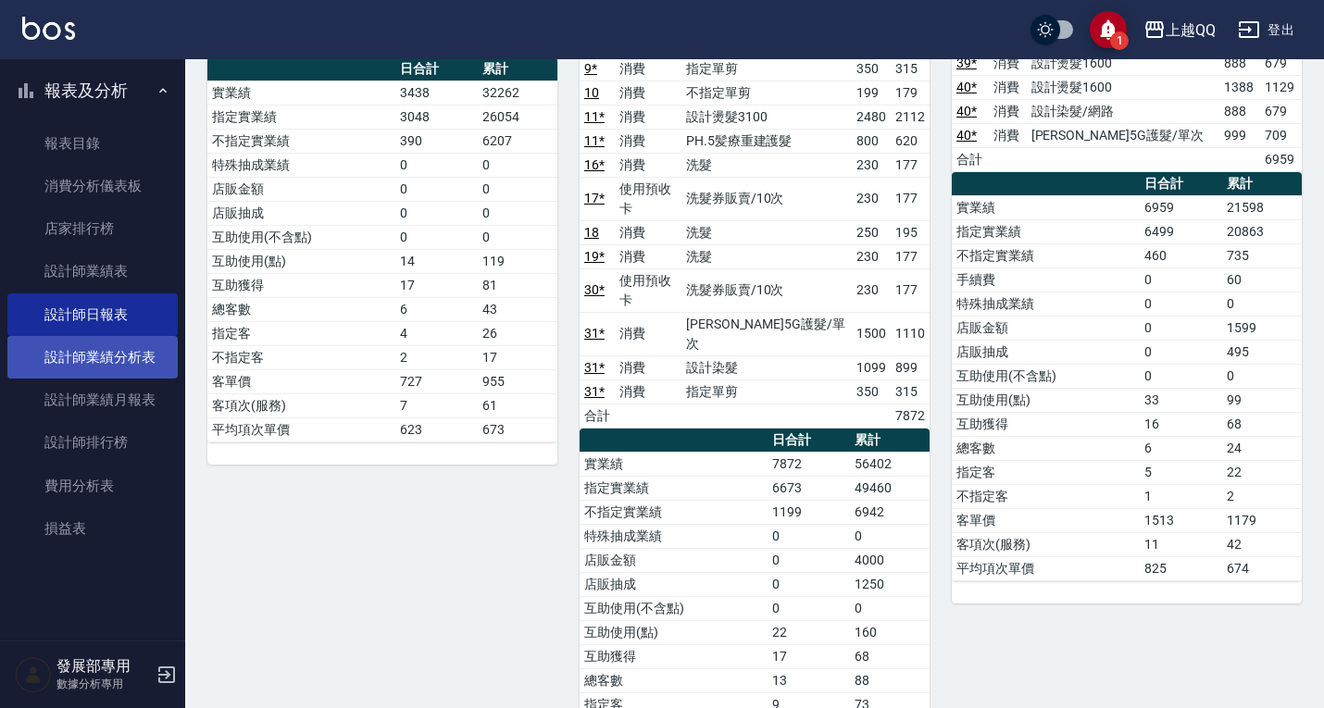
scroll to position [409, 0]
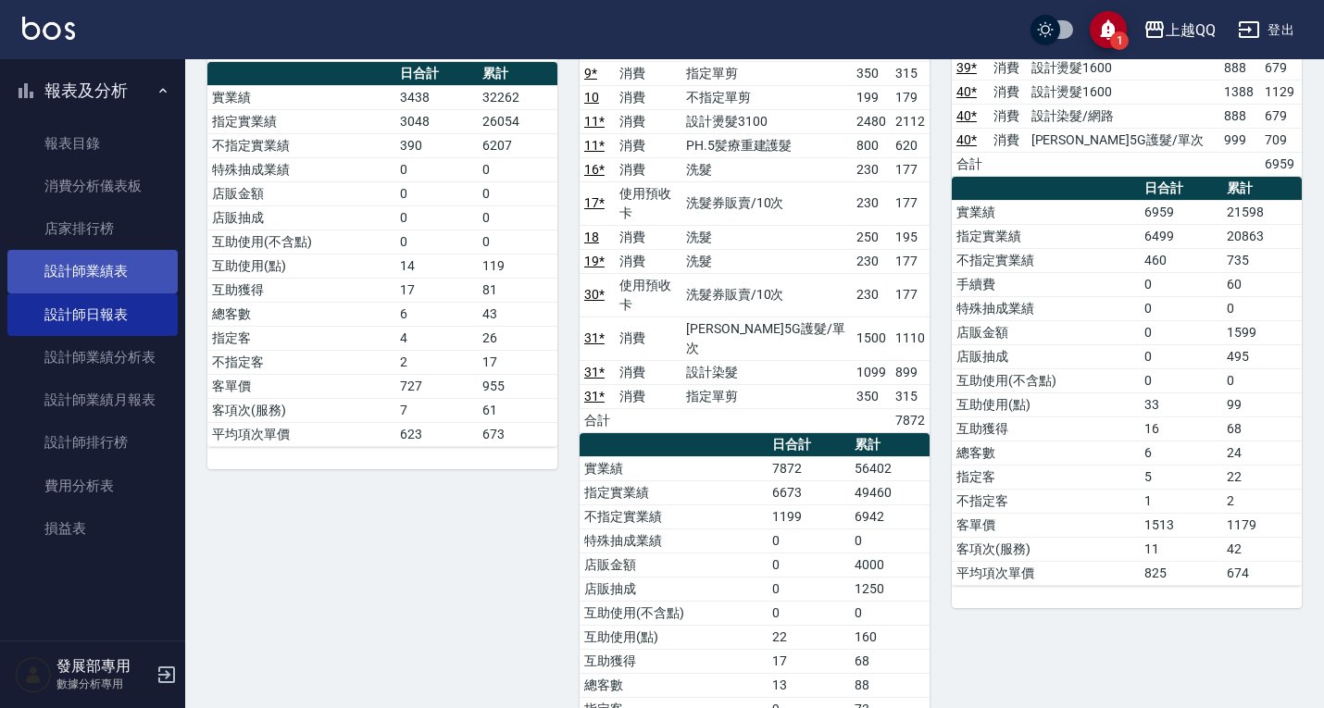
click at [69, 282] on link "設計師業績表" at bounding box center [92, 271] width 170 height 43
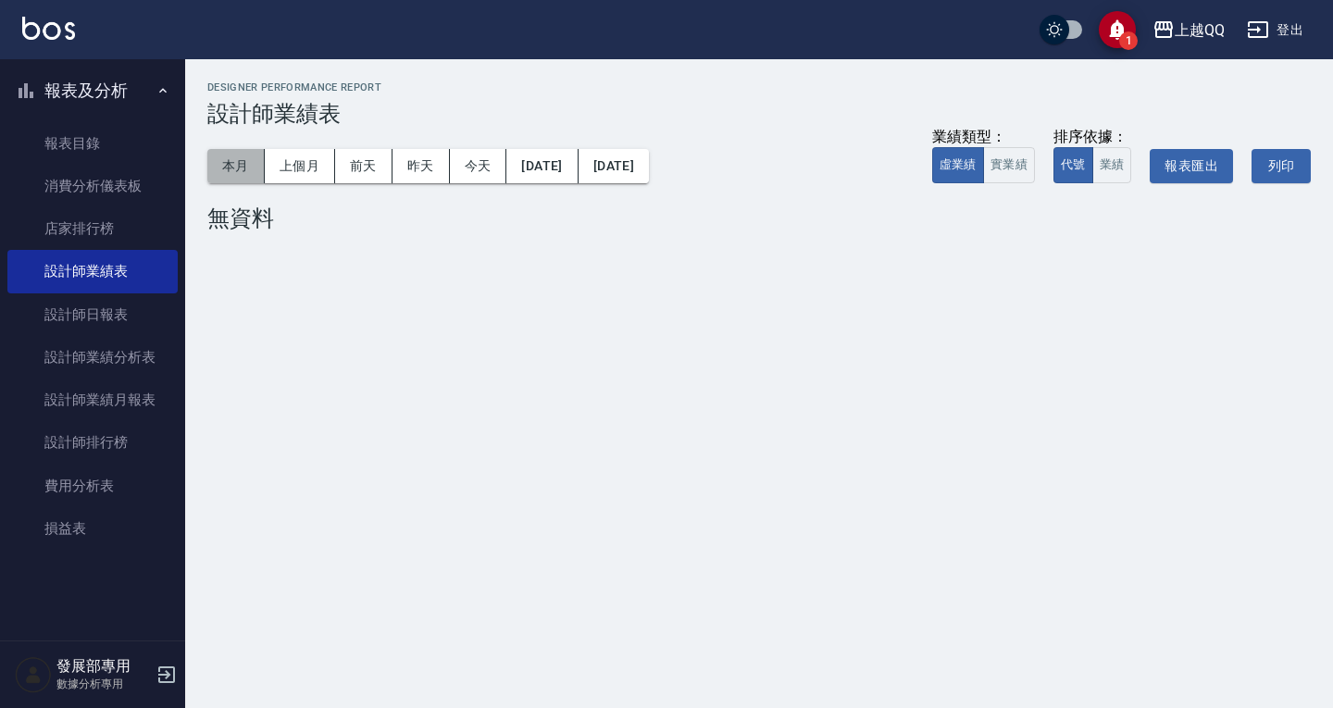
click at [241, 170] on button "本月" at bounding box center [235, 166] width 57 height 34
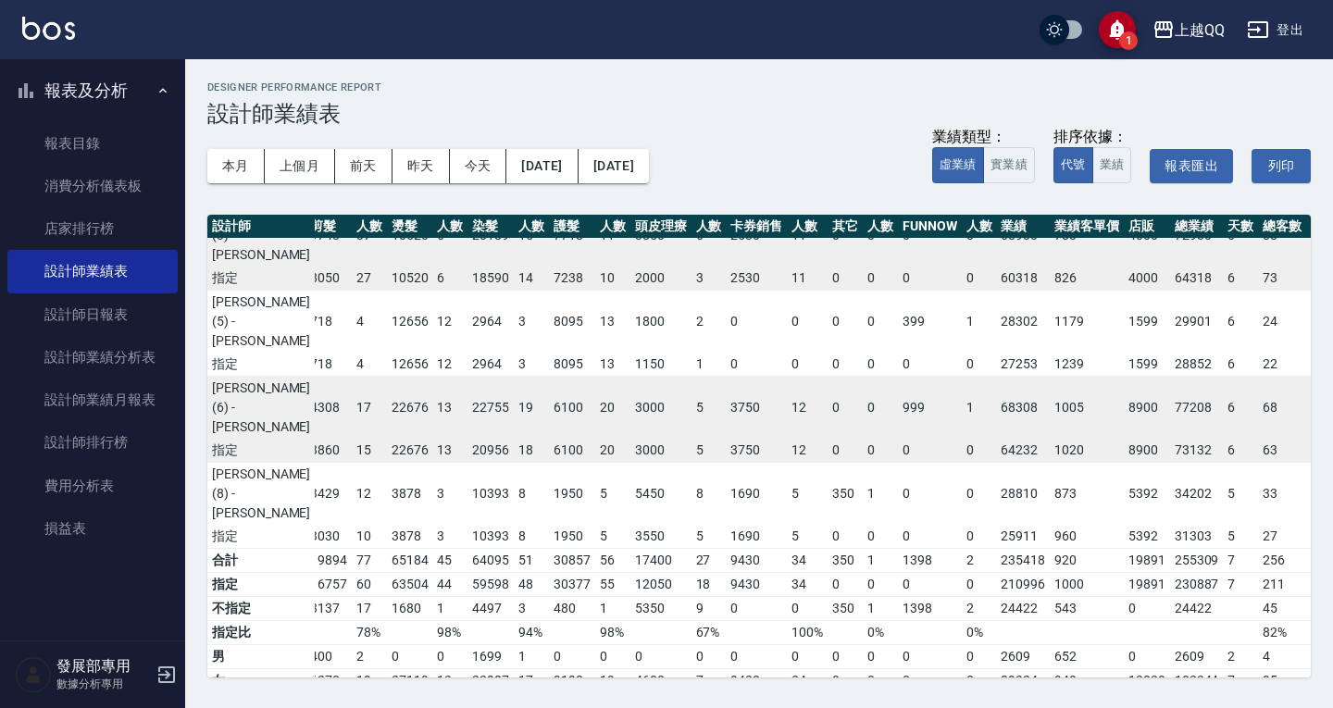
scroll to position [0, 91]
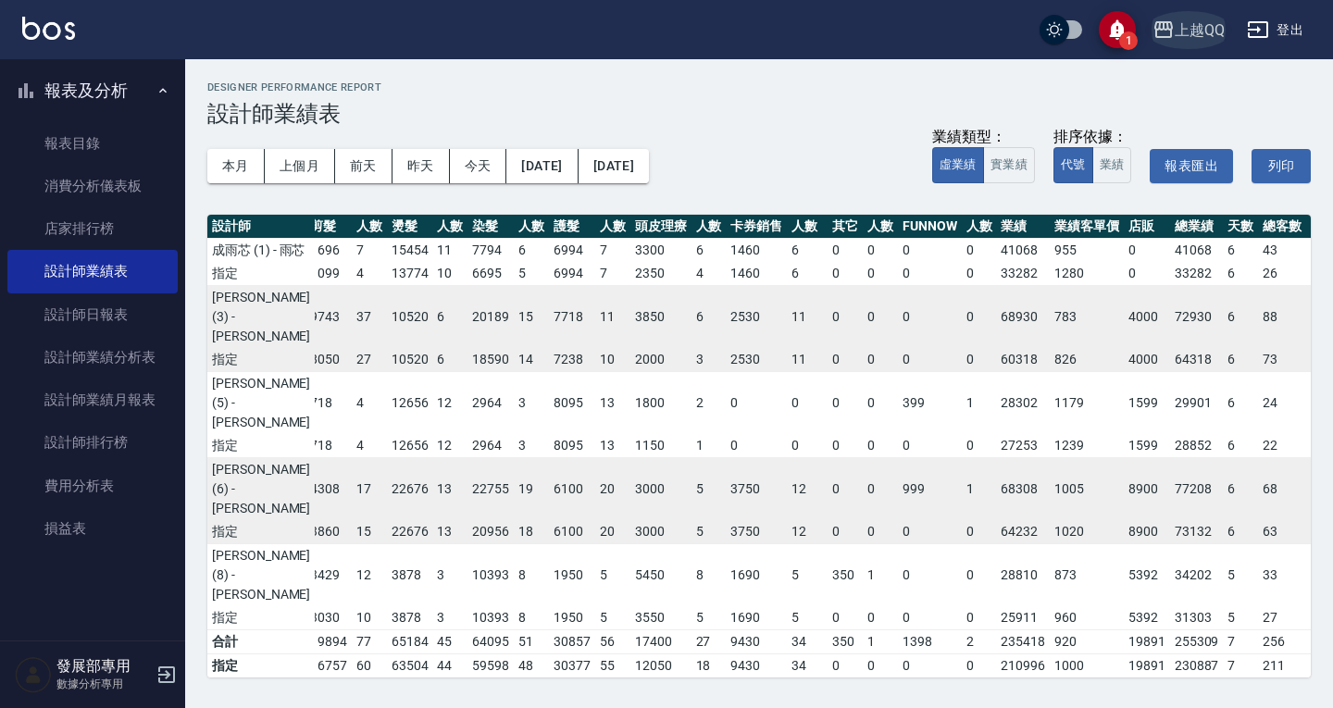
click at [1189, 39] on div "上越QQ" at bounding box center [1200, 30] width 50 height 23
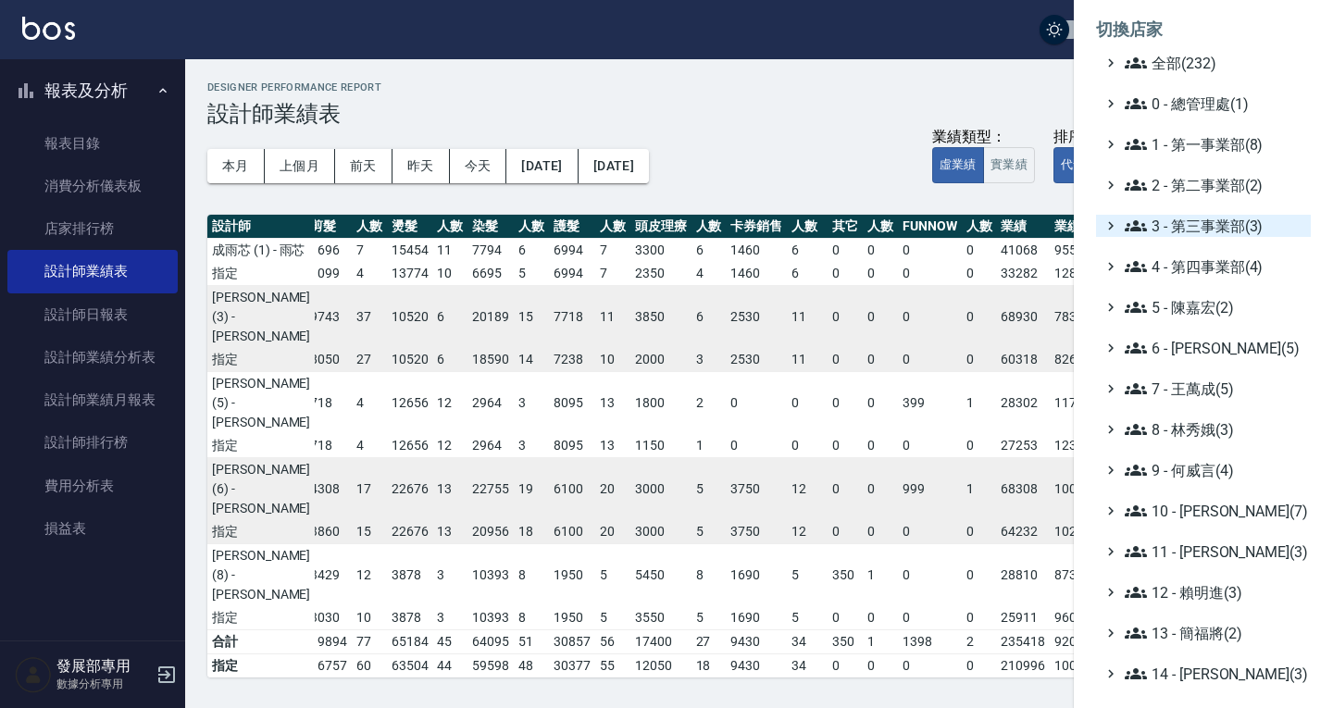
click at [1206, 231] on span "3 - 第三事業部(3)" at bounding box center [1214, 226] width 179 height 22
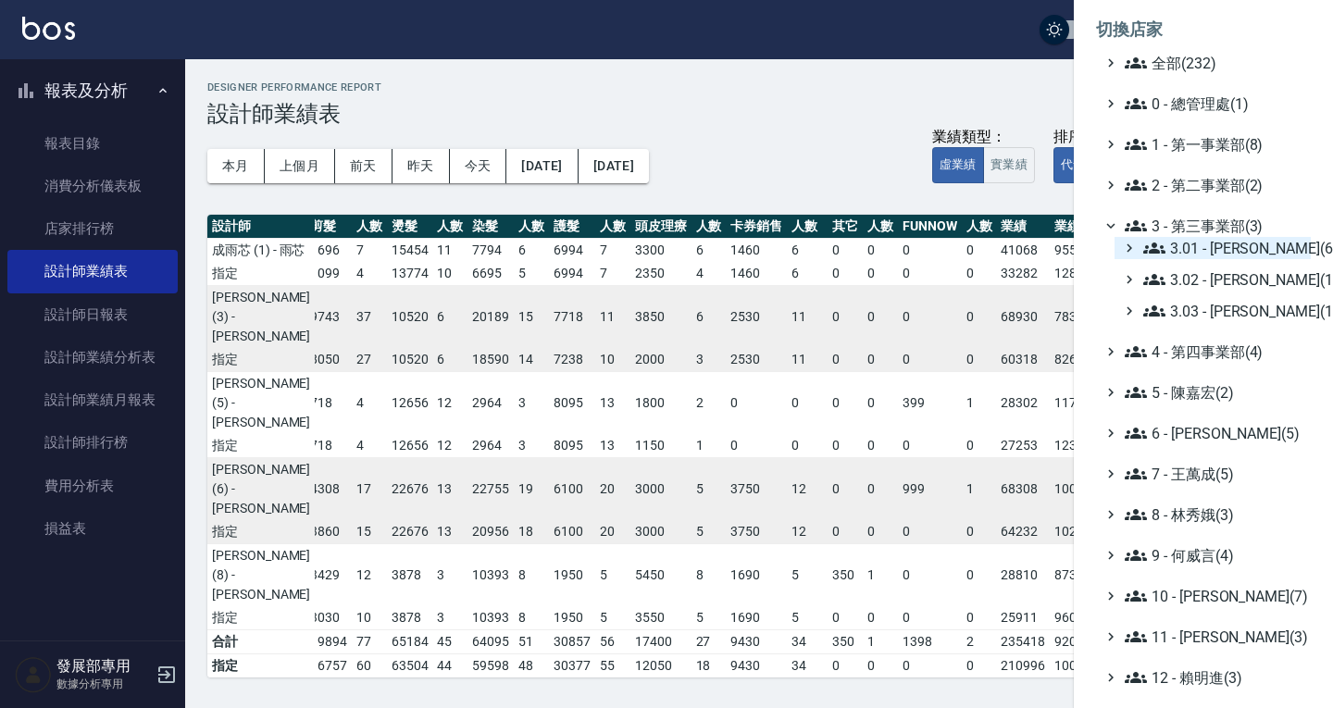
click at [1207, 241] on span "3.01 - 蔡承翰(6)" at bounding box center [1223, 248] width 160 height 22
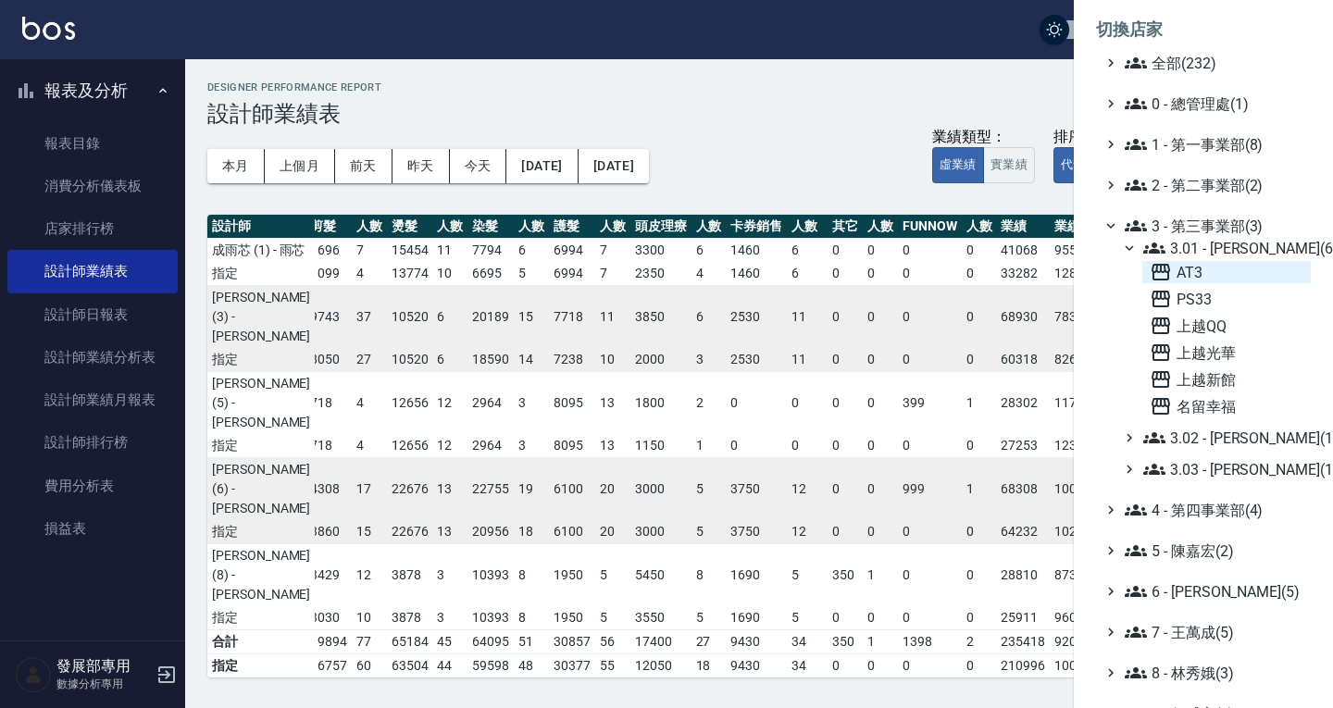
click at [1219, 267] on span "AT3" at bounding box center [1227, 272] width 154 height 22
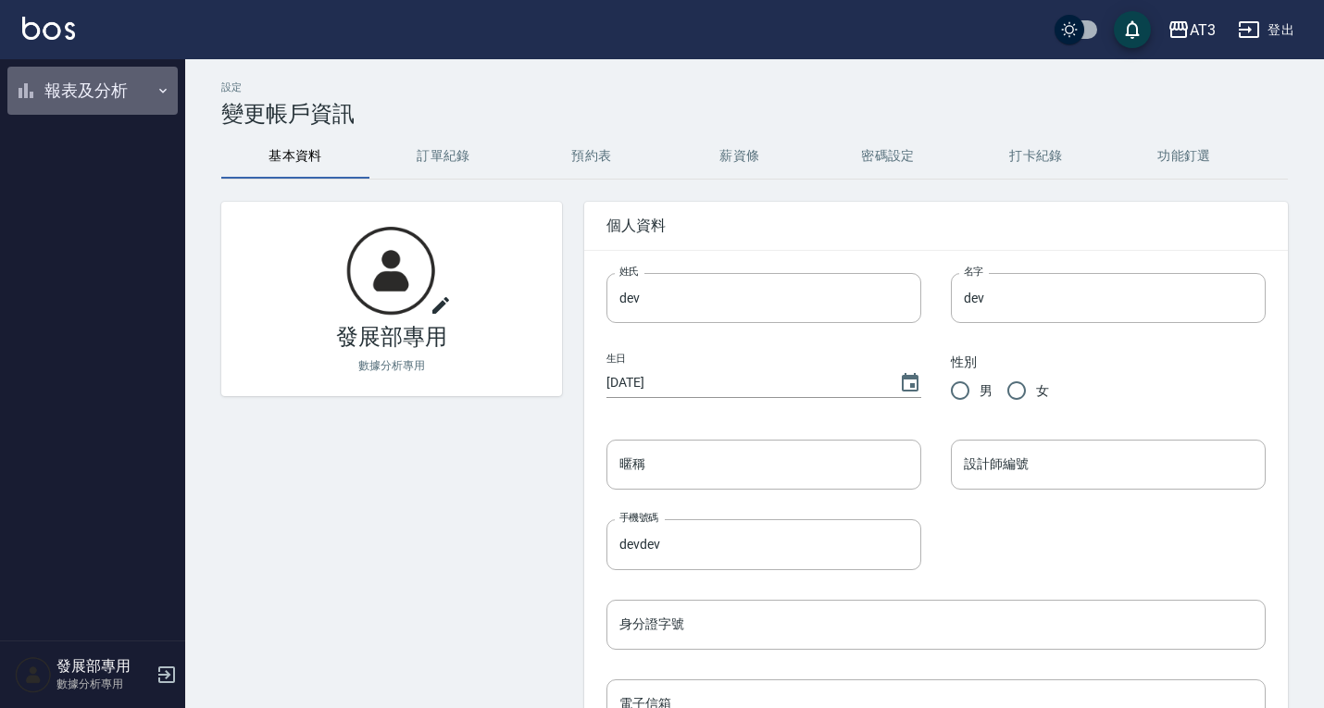
click at [120, 81] on button "報表及分析" at bounding box center [92, 91] width 170 height 48
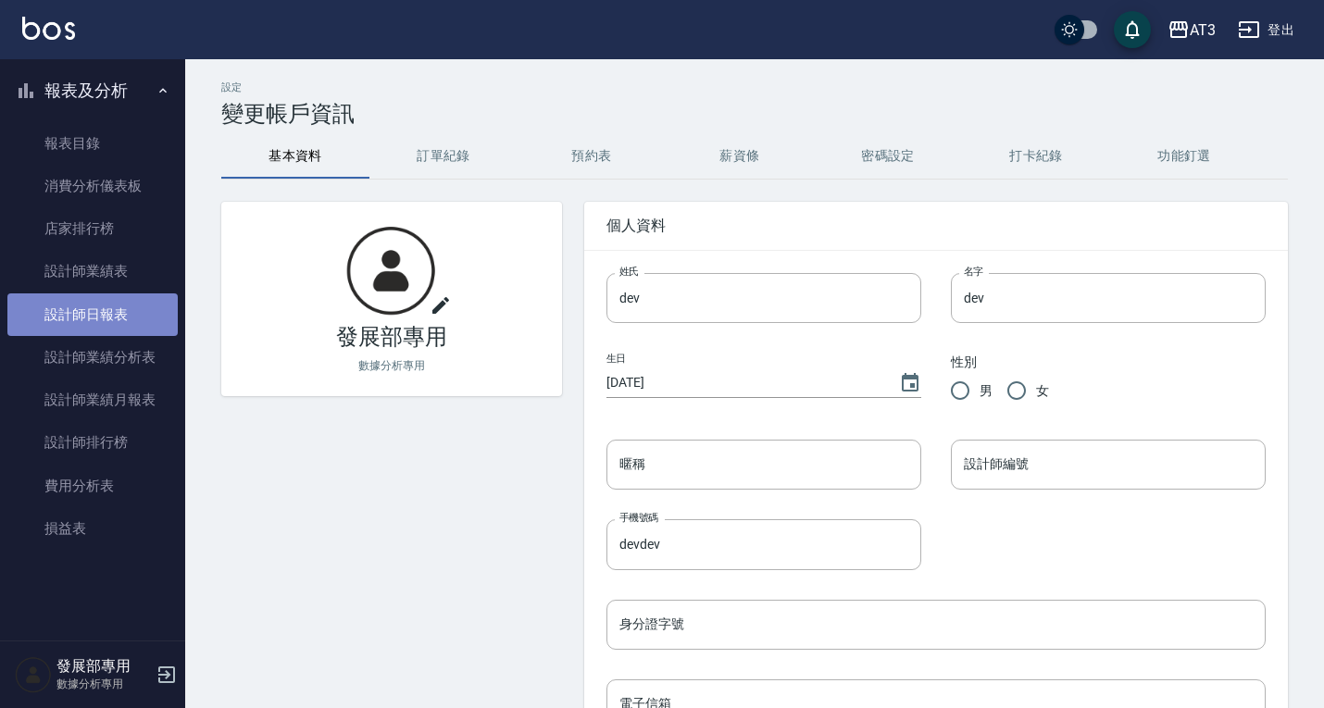
click at [98, 307] on link "設計師日報表" at bounding box center [92, 315] width 170 height 43
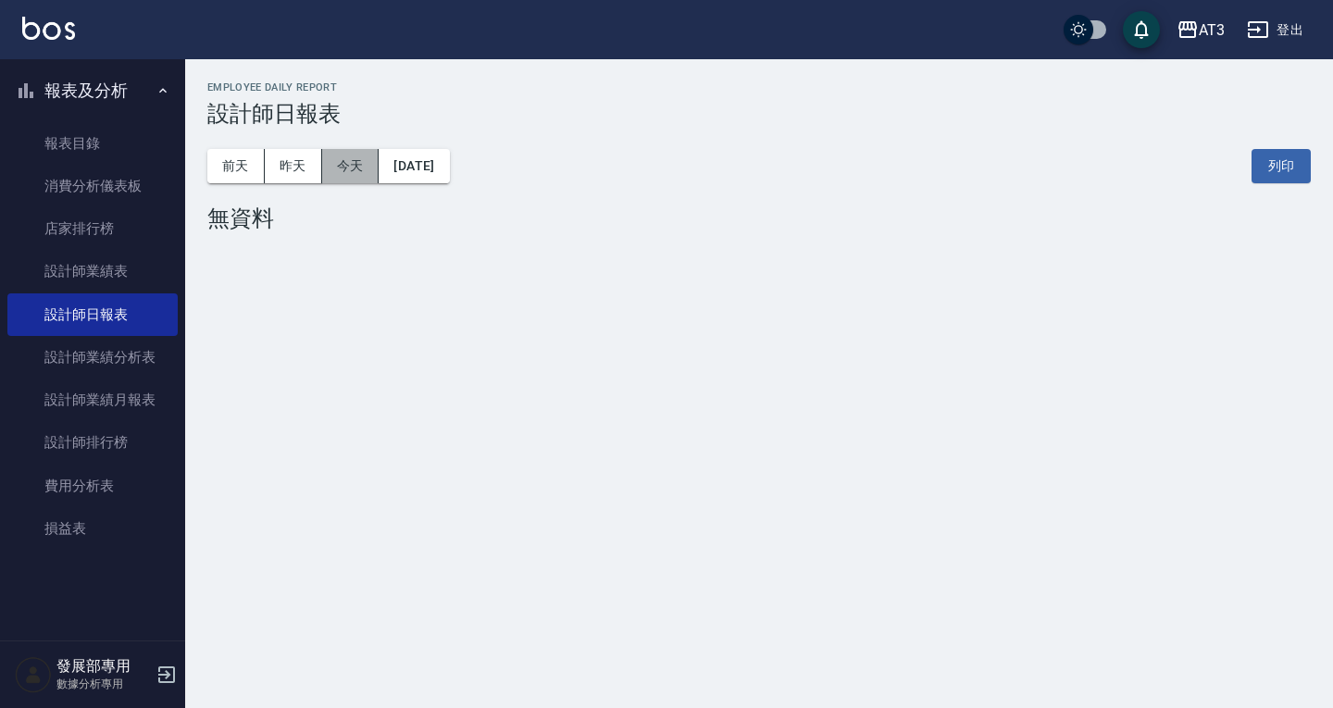
click at [328, 163] on button "今天" at bounding box center [350, 166] width 57 height 34
click at [306, 163] on button "昨天" at bounding box center [293, 166] width 57 height 34
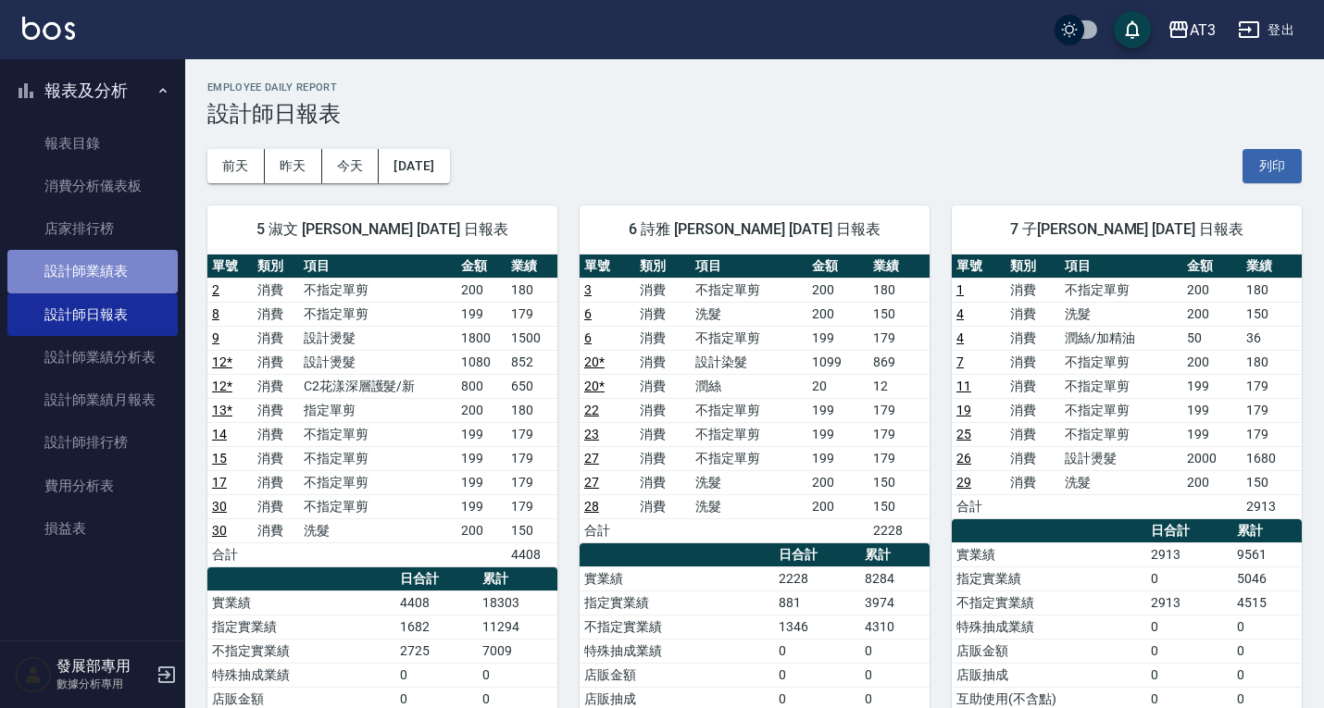
click at [97, 285] on link "設計師業績表" at bounding box center [92, 271] width 170 height 43
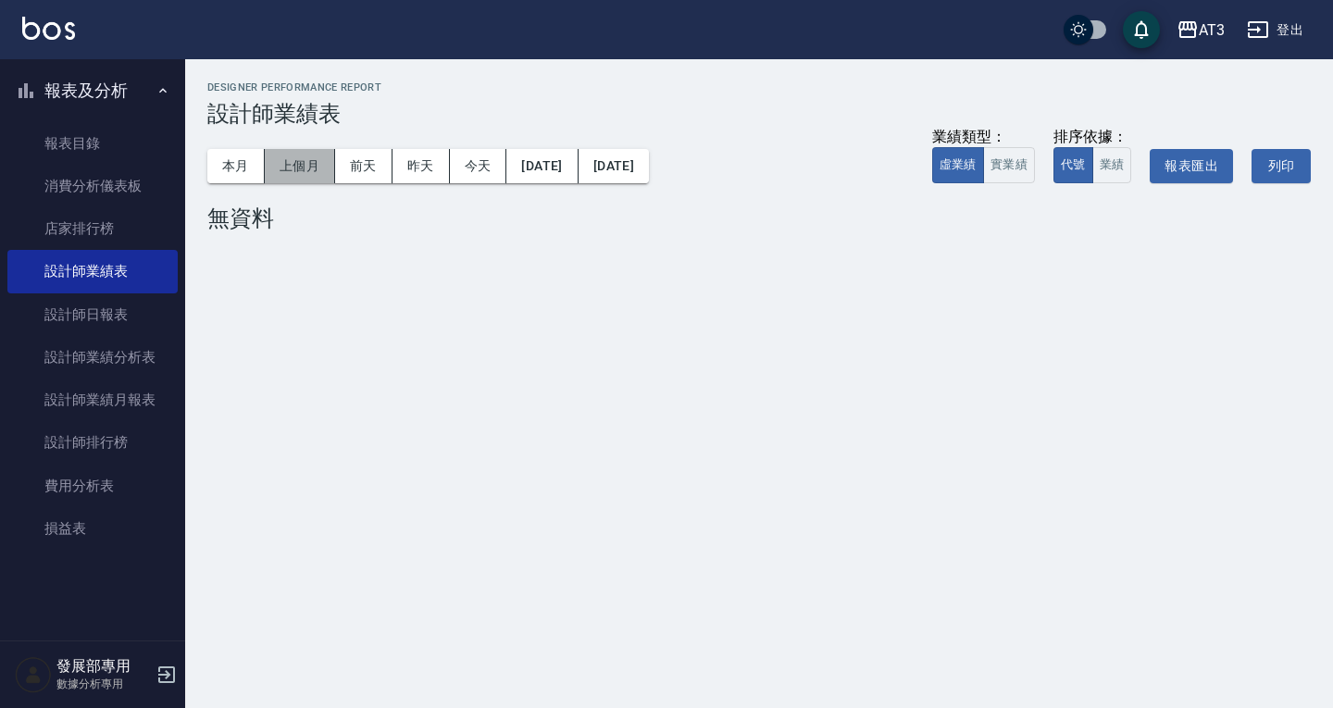
click at [296, 170] on button "上個月" at bounding box center [300, 166] width 70 height 34
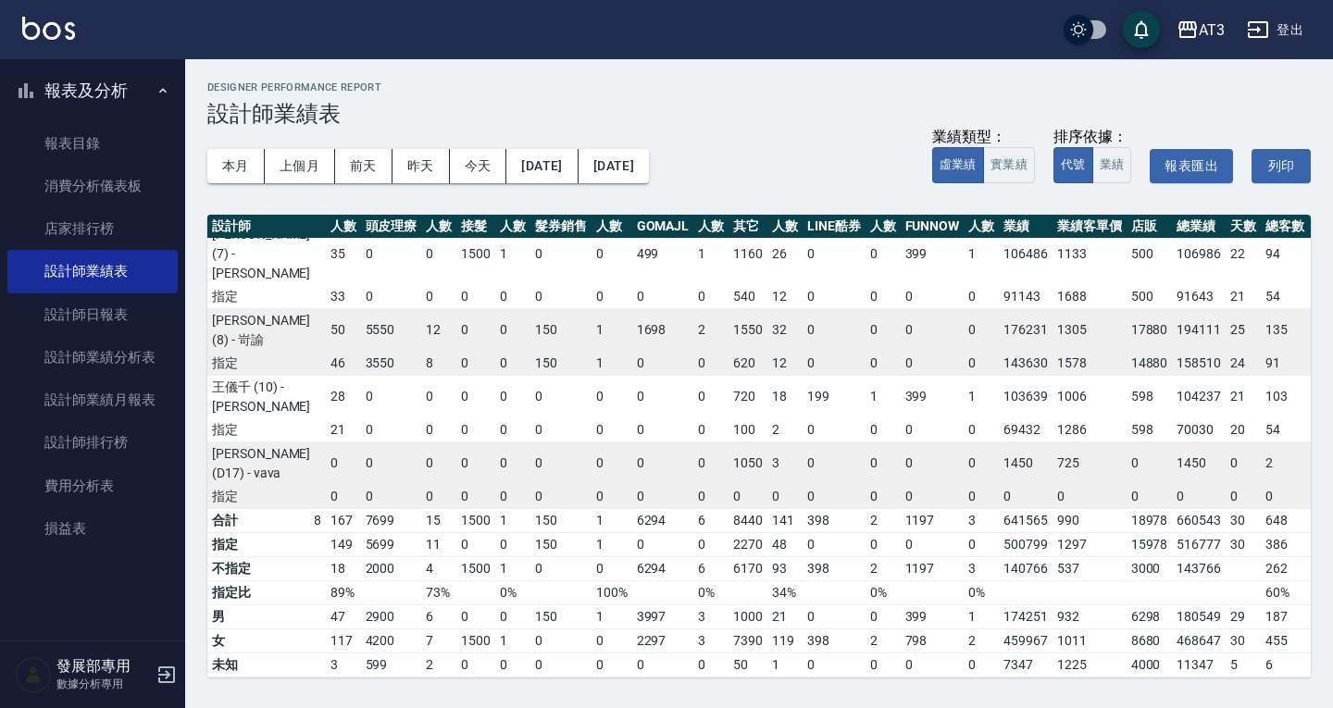
scroll to position [355, 382]
click at [98, 324] on link "設計師日報表" at bounding box center [92, 315] width 170 height 43
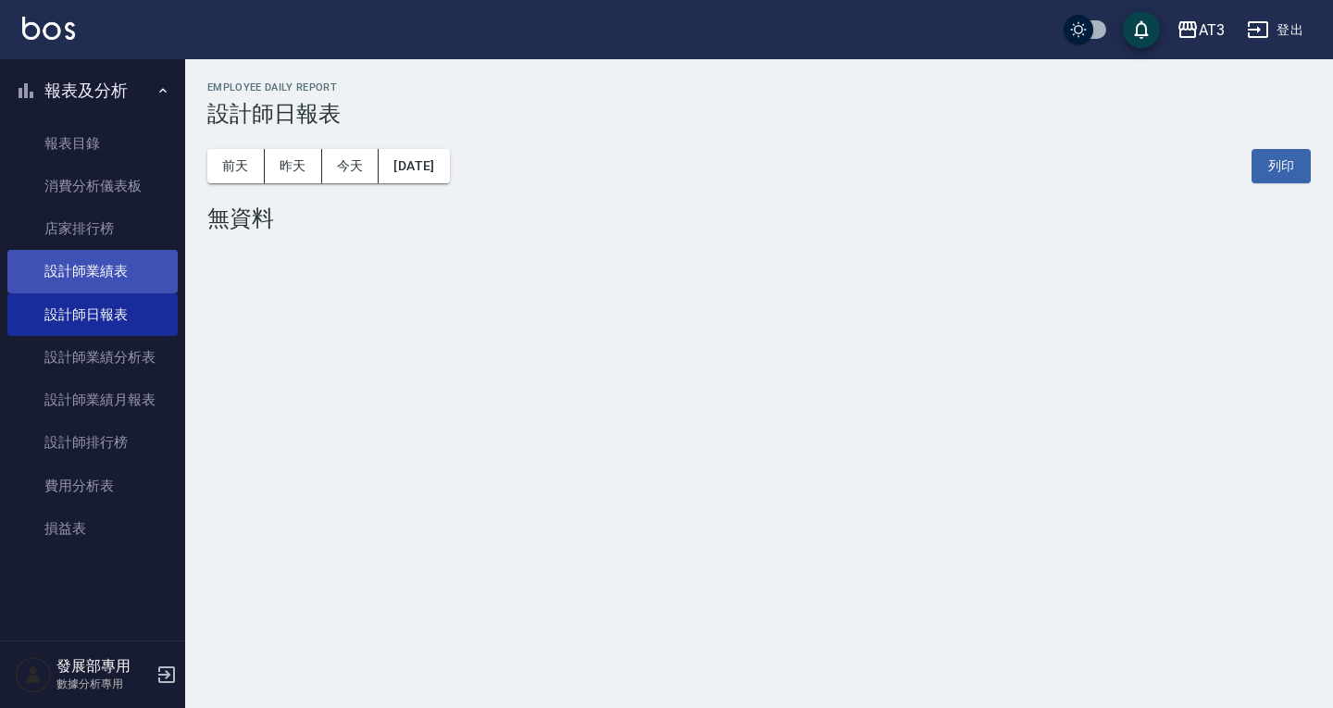
click at [94, 281] on link "設計師業績表" at bounding box center [92, 271] width 170 height 43
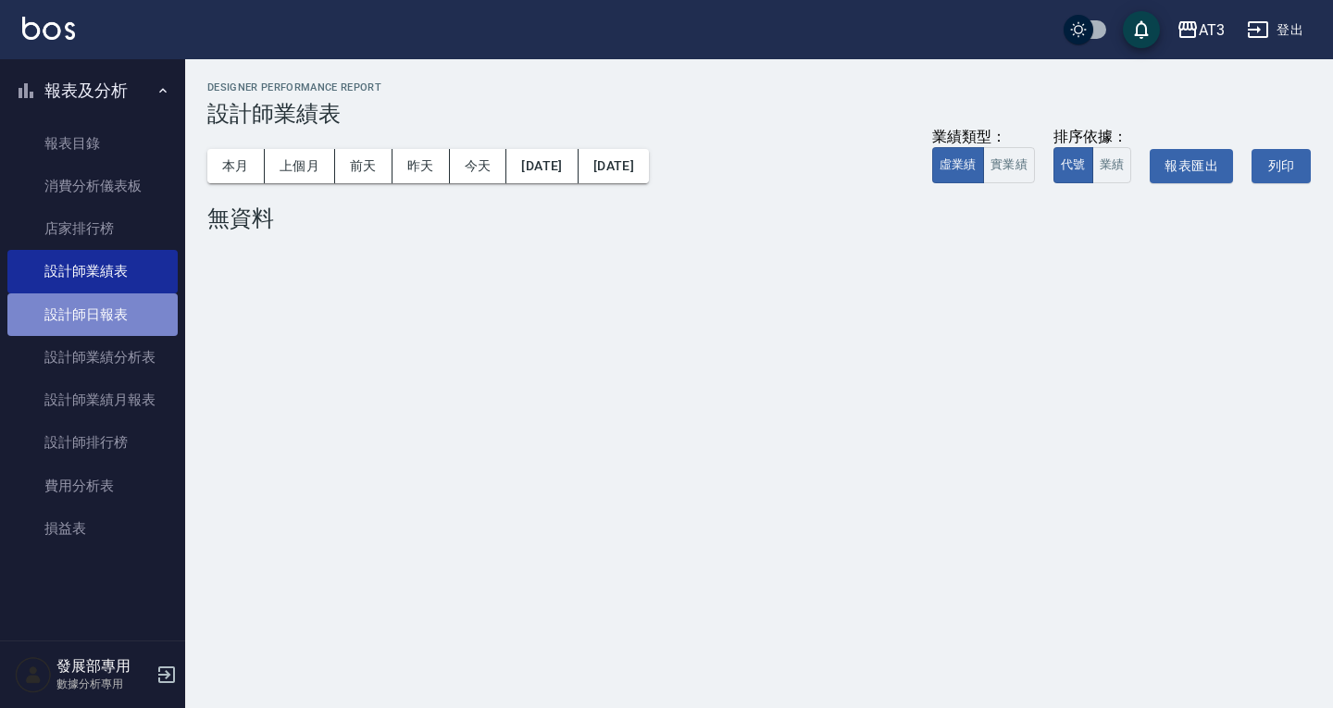
click at [81, 327] on link "設計師日報表" at bounding box center [92, 315] width 170 height 43
